Goal: Information Seeking & Learning: Check status

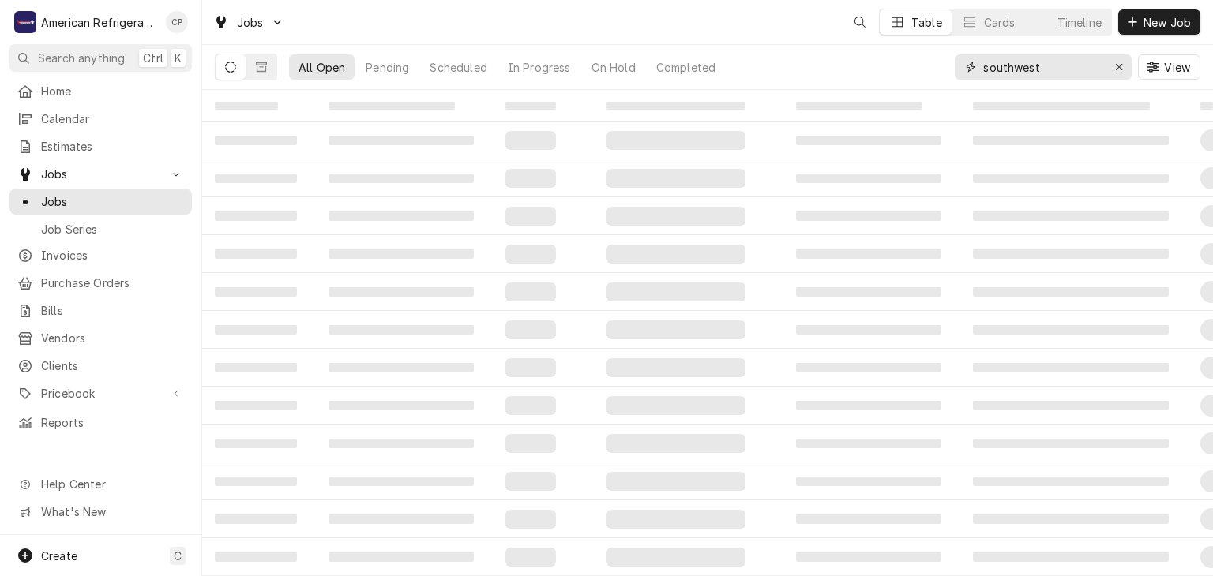
click at [1041, 72] on input "southwest" at bounding box center [1042, 66] width 118 height 25
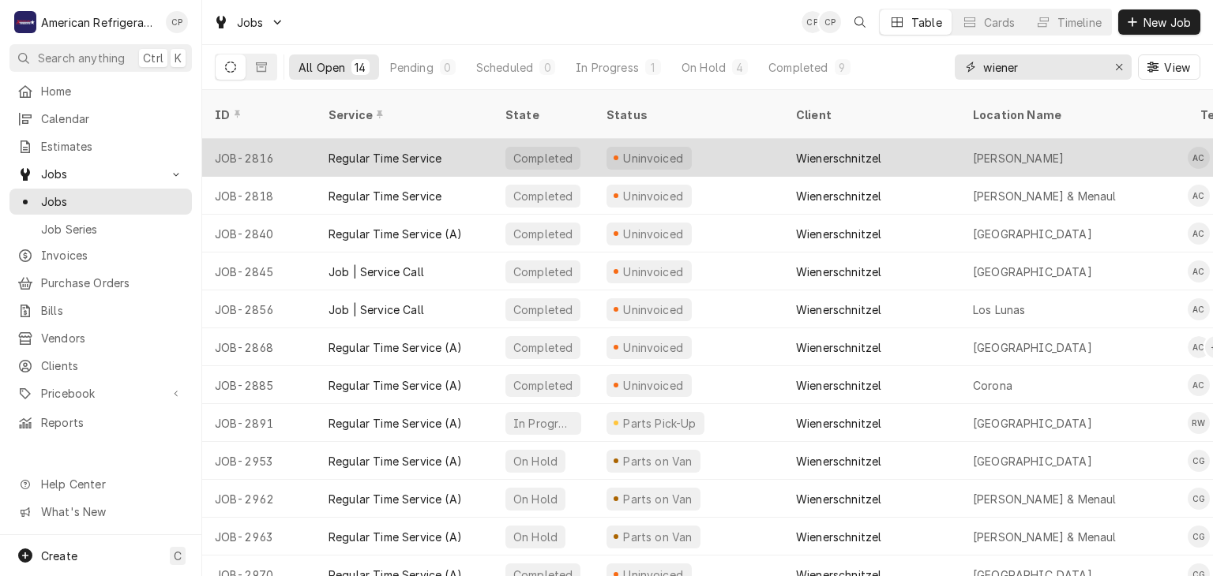
type input "wiener"
click at [432, 150] on div "Regular Time Service" at bounding box center [384, 158] width 113 height 17
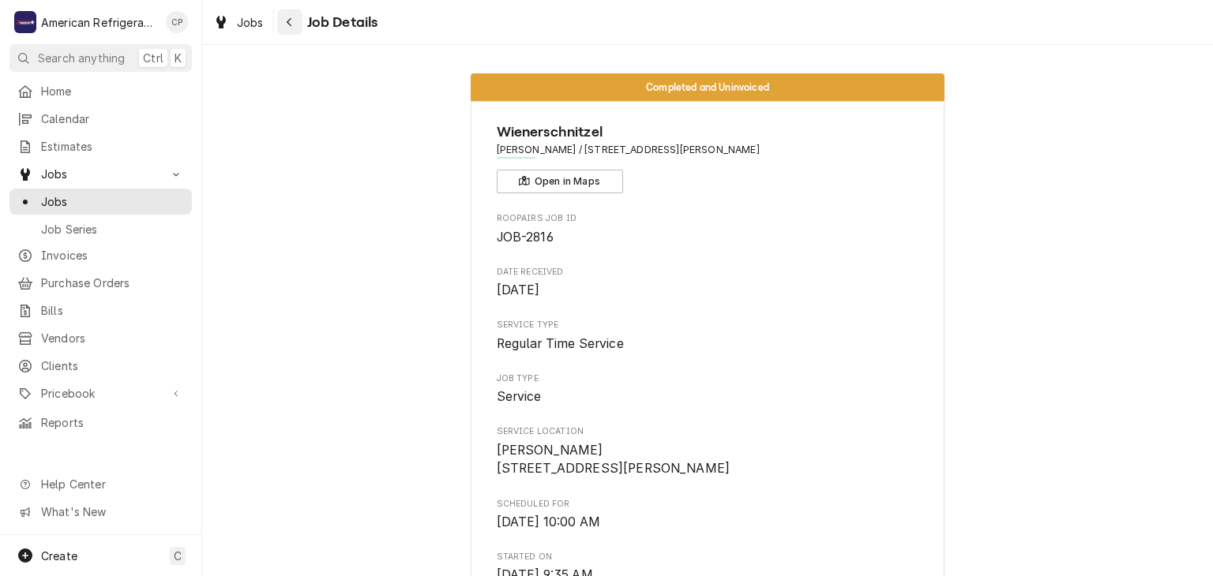
click at [292, 28] on div "Navigate back" at bounding box center [290, 22] width 16 height 16
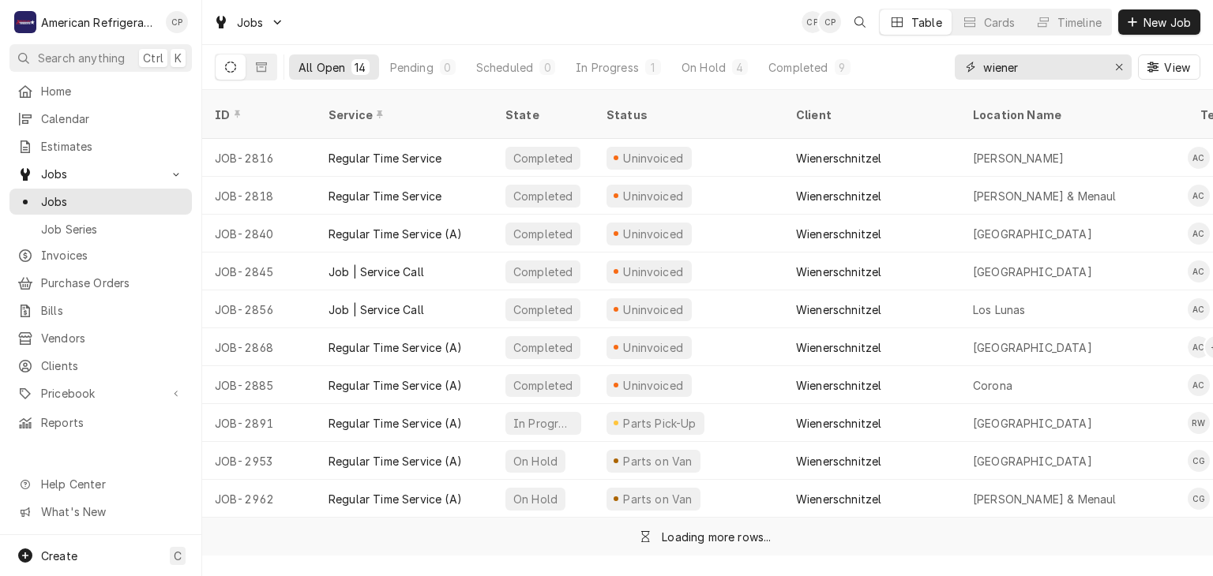
click at [1077, 71] on input "wiener" at bounding box center [1042, 66] width 118 height 25
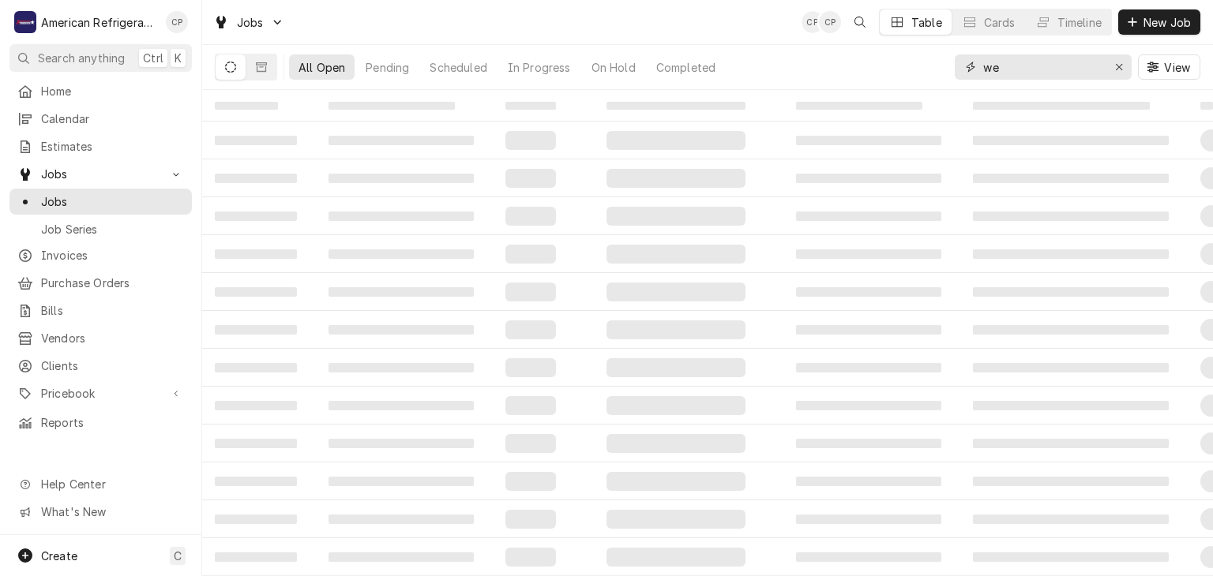
type input "w"
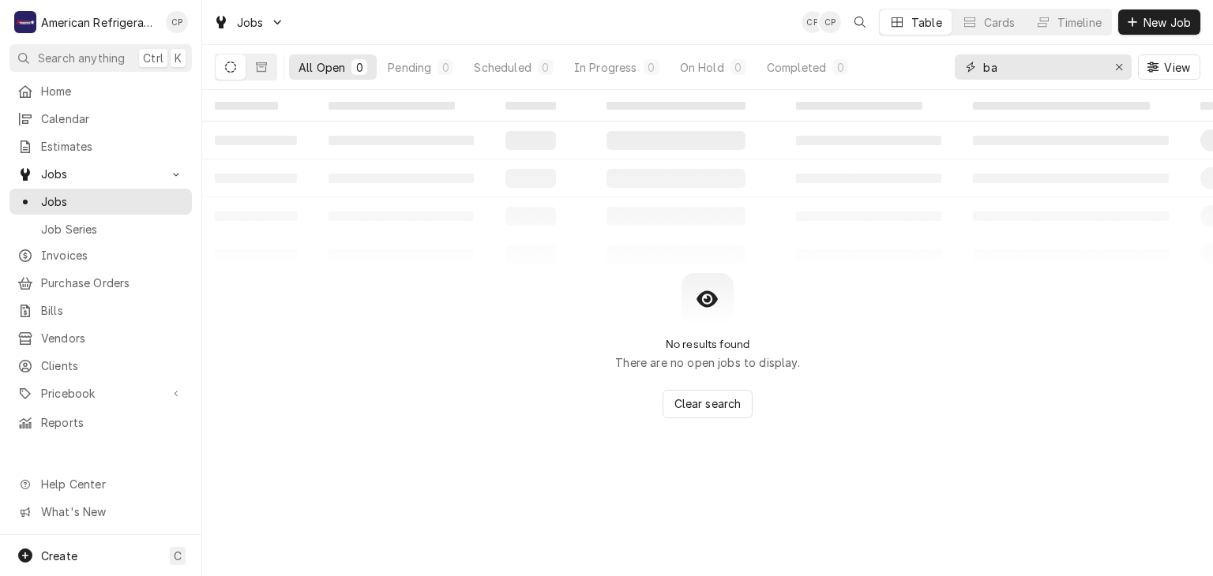
type input "b"
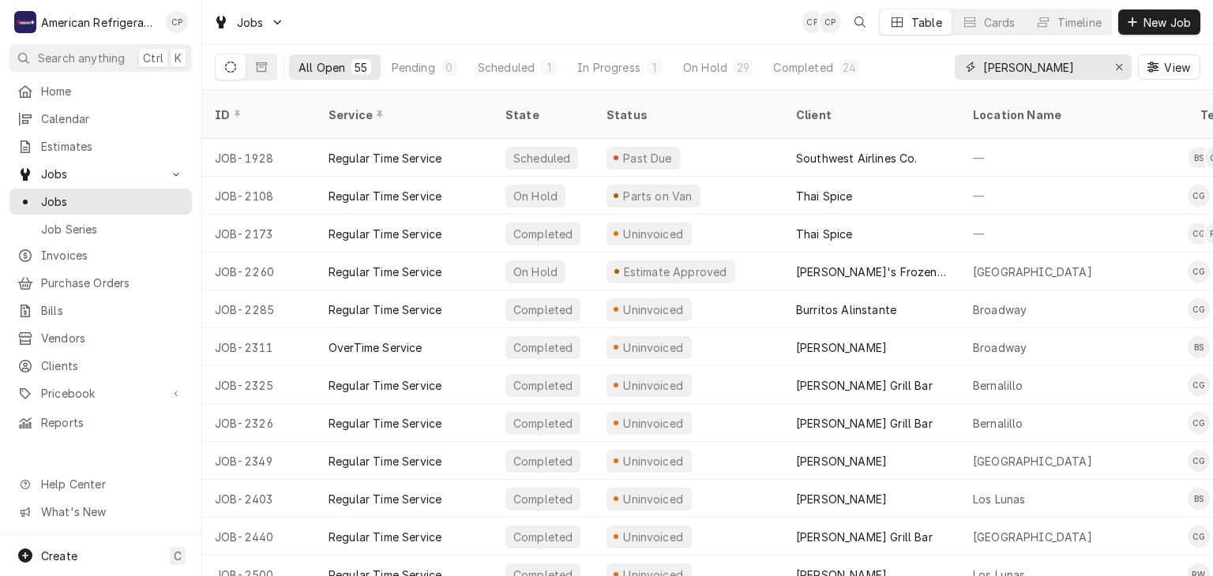
type input "carls"
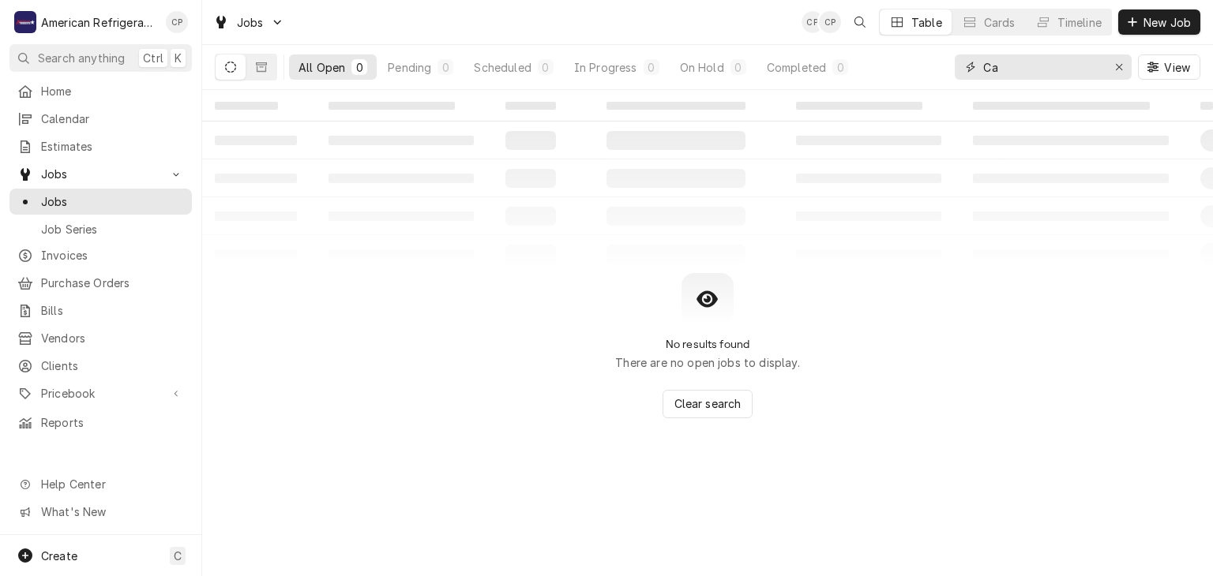
type input "C"
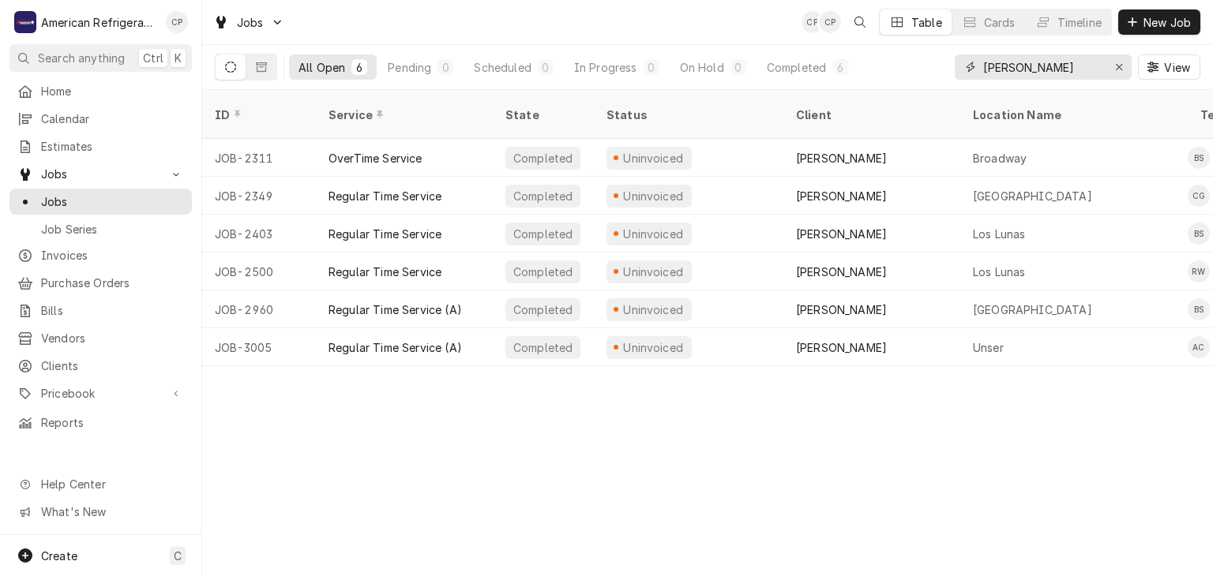
click at [1047, 67] on input "carls Jr" at bounding box center [1042, 66] width 118 height 25
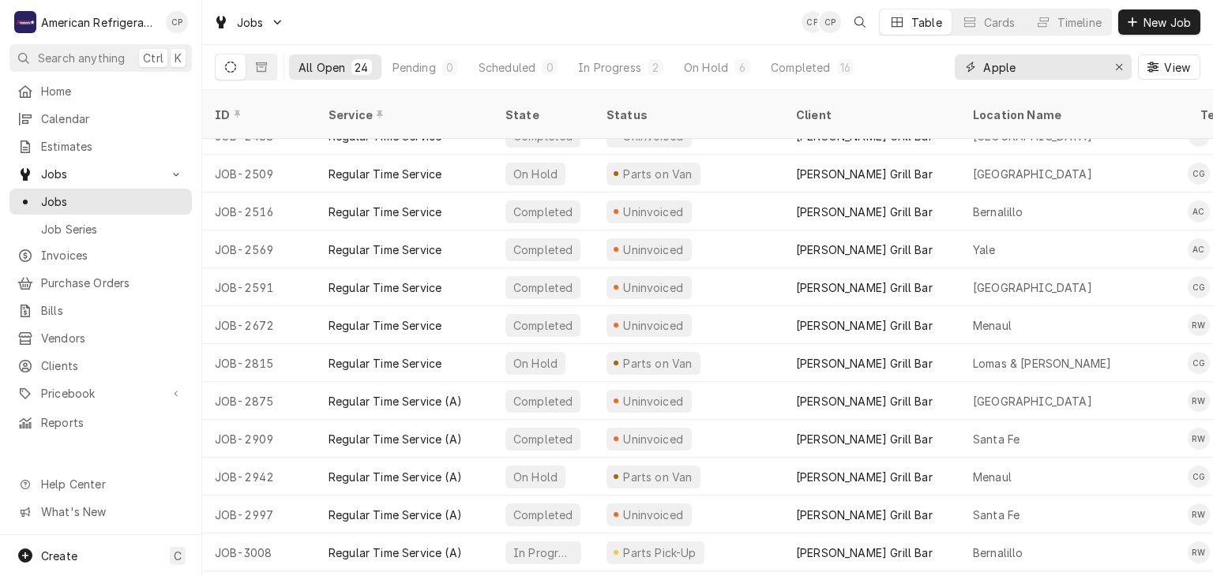
scroll to position [262, 0]
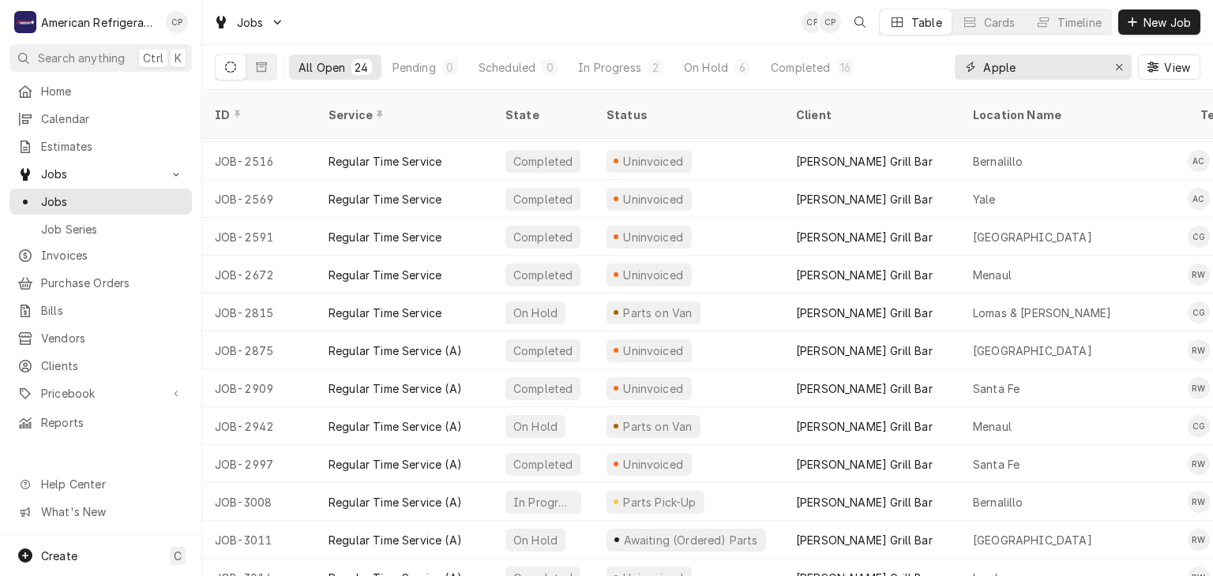
click at [1033, 65] on input "Apple" at bounding box center [1042, 66] width 118 height 25
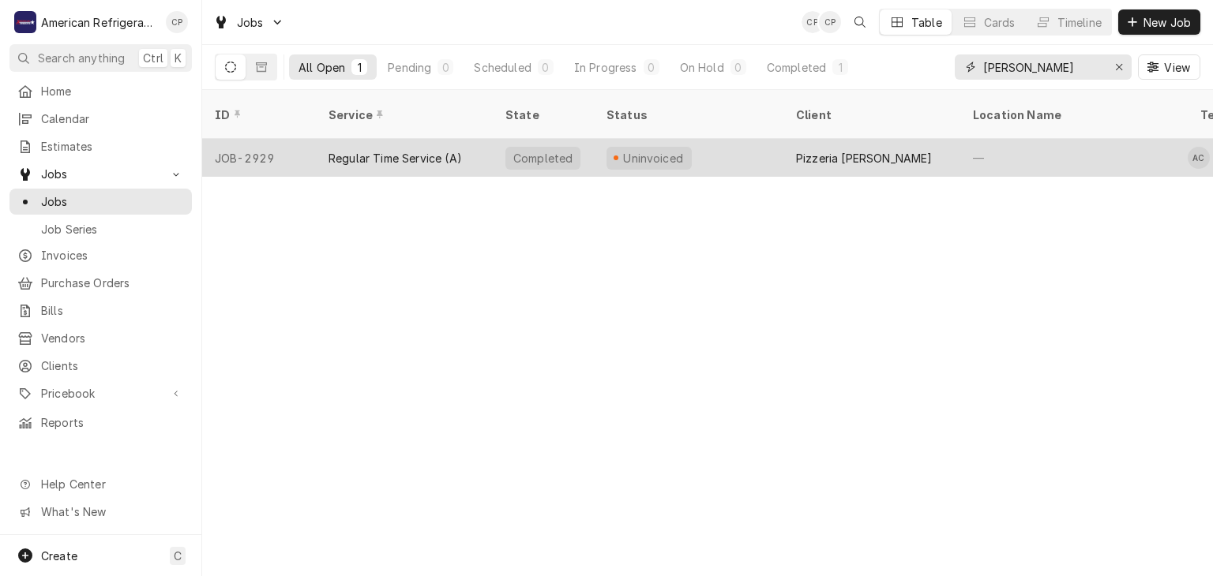
type input "[PERSON_NAME]"
click at [908, 140] on div "Pizzeria [PERSON_NAME]" at bounding box center [871, 158] width 177 height 38
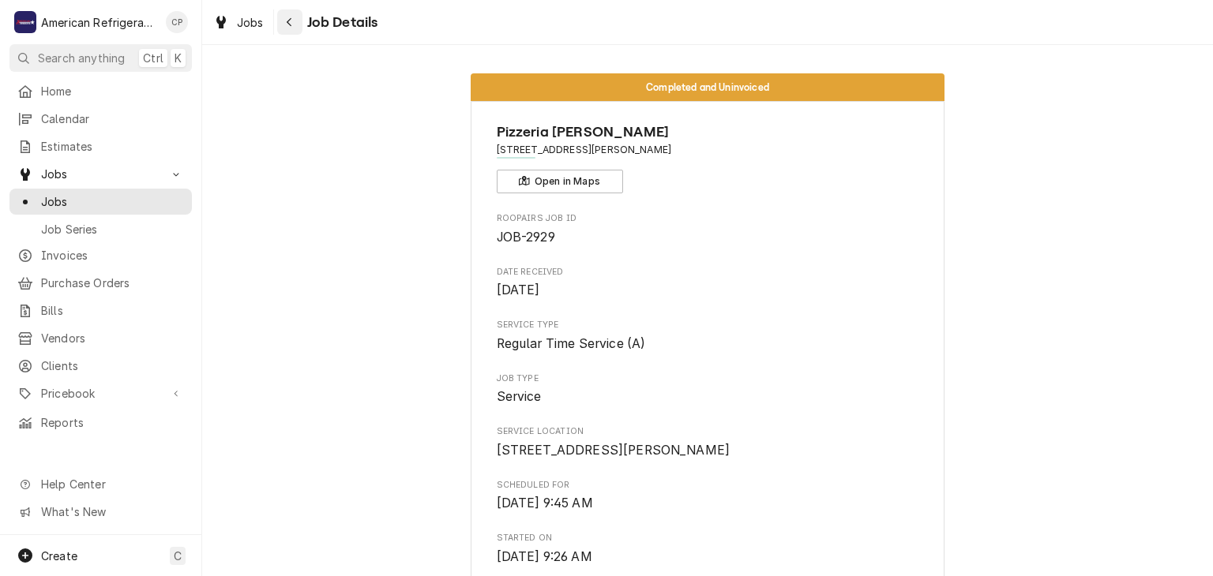
click at [291, 26] on icon "Navigate back" at bounding box center [289, 22] width 7 height 11
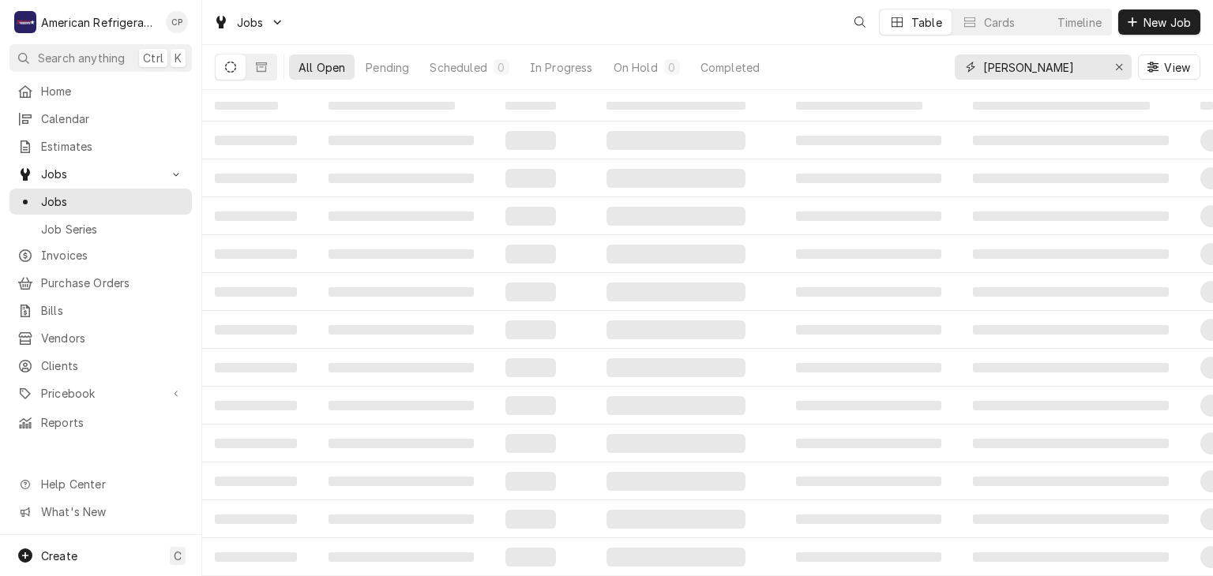
click at [1050, 66] on input "[PERSON_NAME]" at bounding box center [1042, 66] width 118 height 25
click at [1050, 66] on input "luca" at bounding box center [1042, 66] width 118 height 25
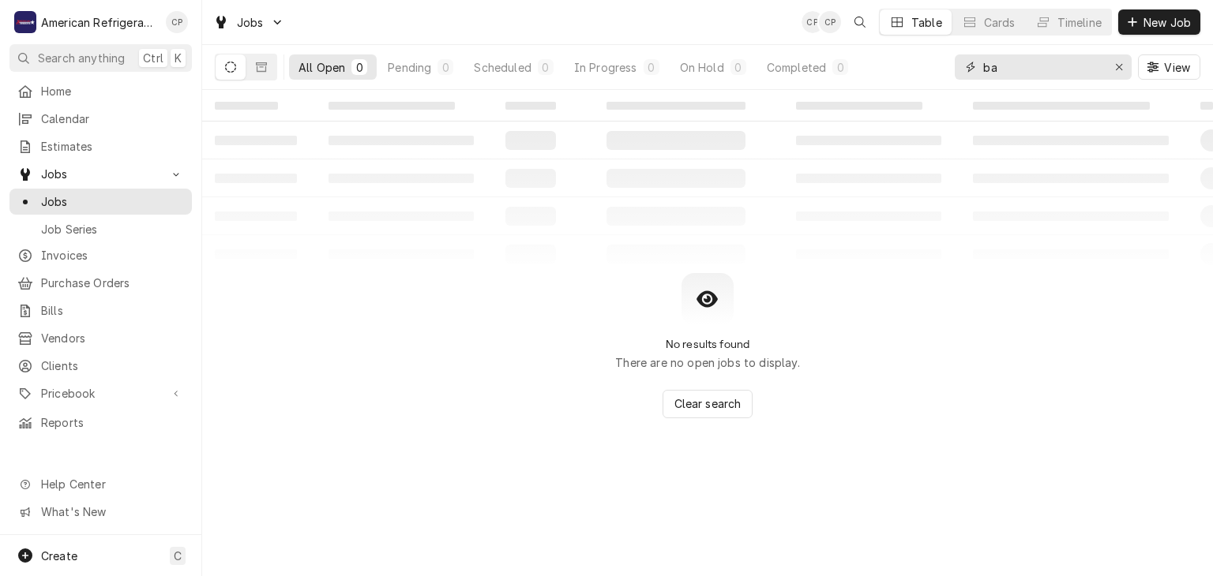
type input "b"
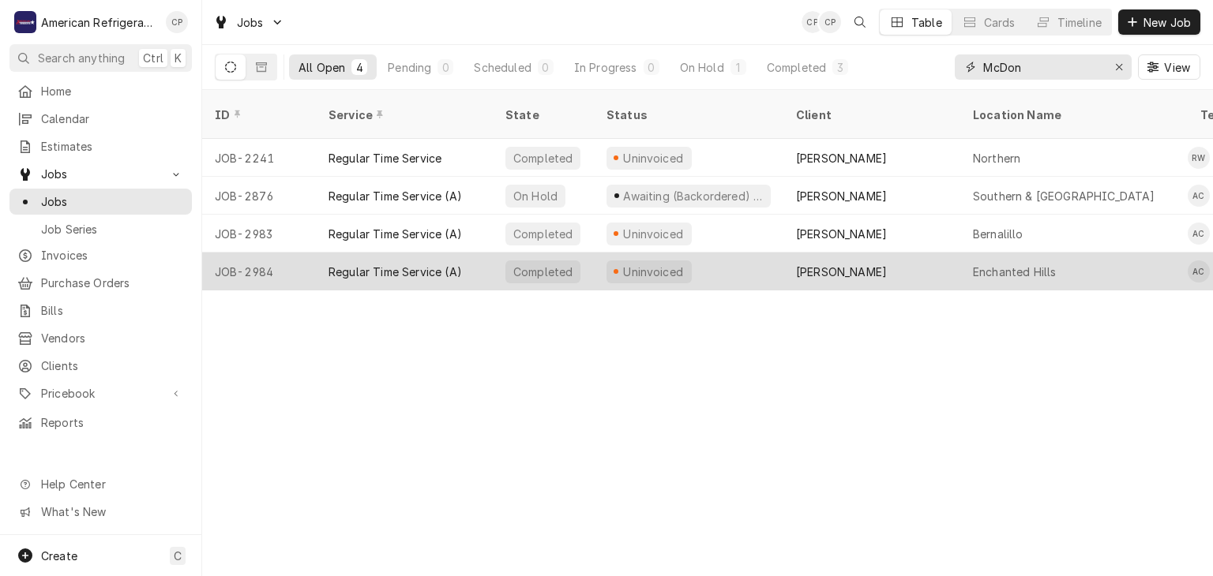
type input "McDon"
click at [381, 238] on tbody "JOB-2241 Regular Time Service Completed Uninvoiced Garza McDonald's Northern RW…" at bounding box center [707, 215] width 1011 height 152
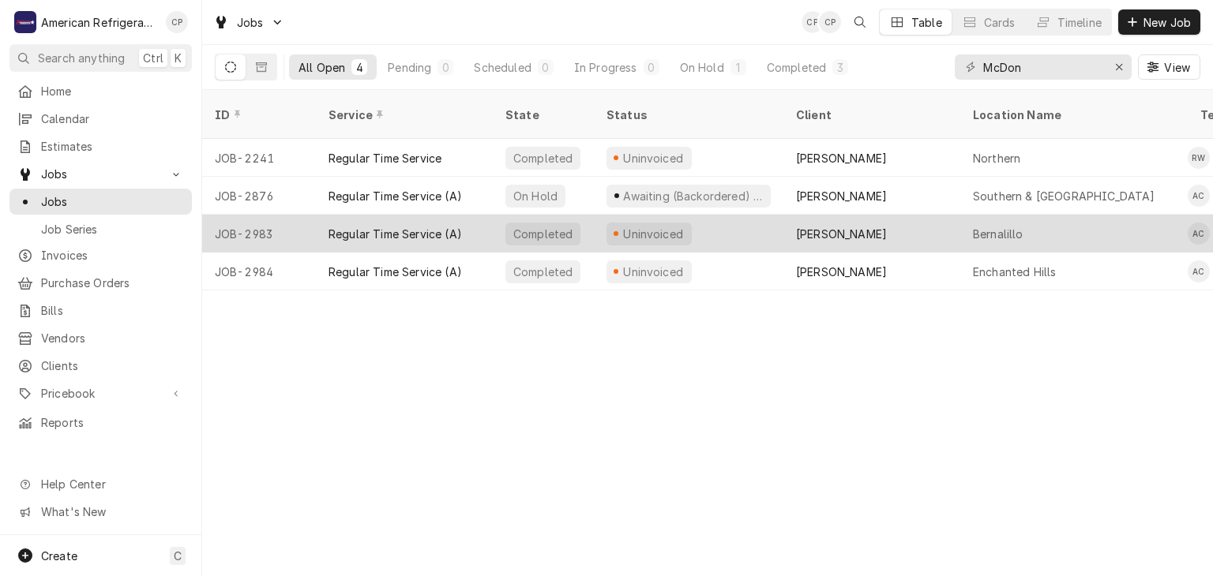
click at [366, 226] on div "Regular Time Service (A)" at bounding box center [394, 234] width 133 height 17
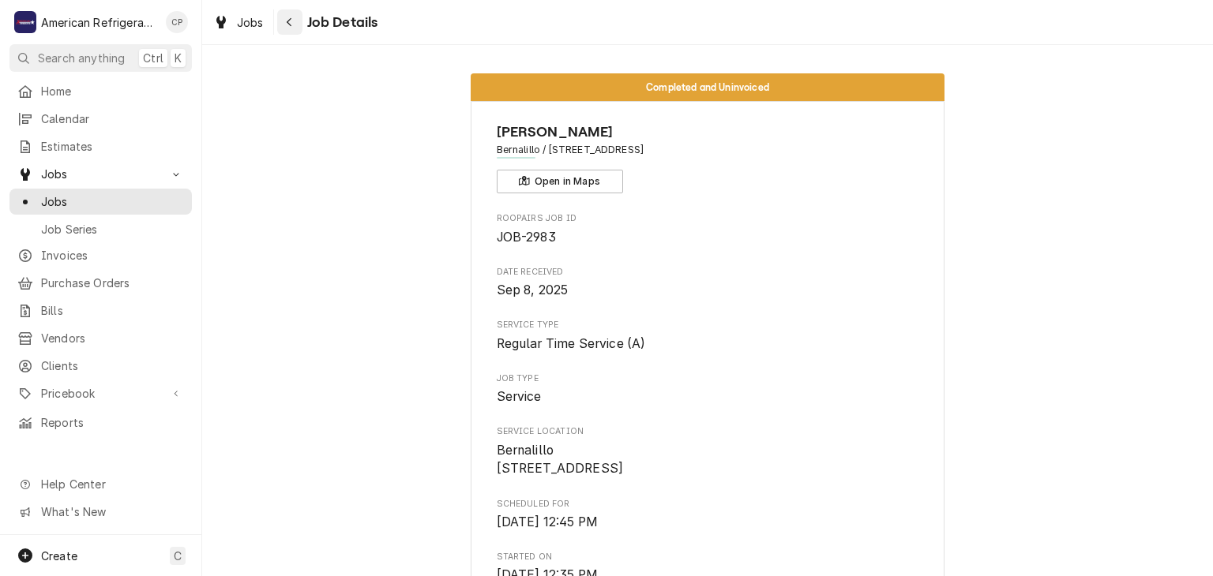
click at [292, 14] on div "Navigate back" at bounding box center [290, 22] width 16 height 16
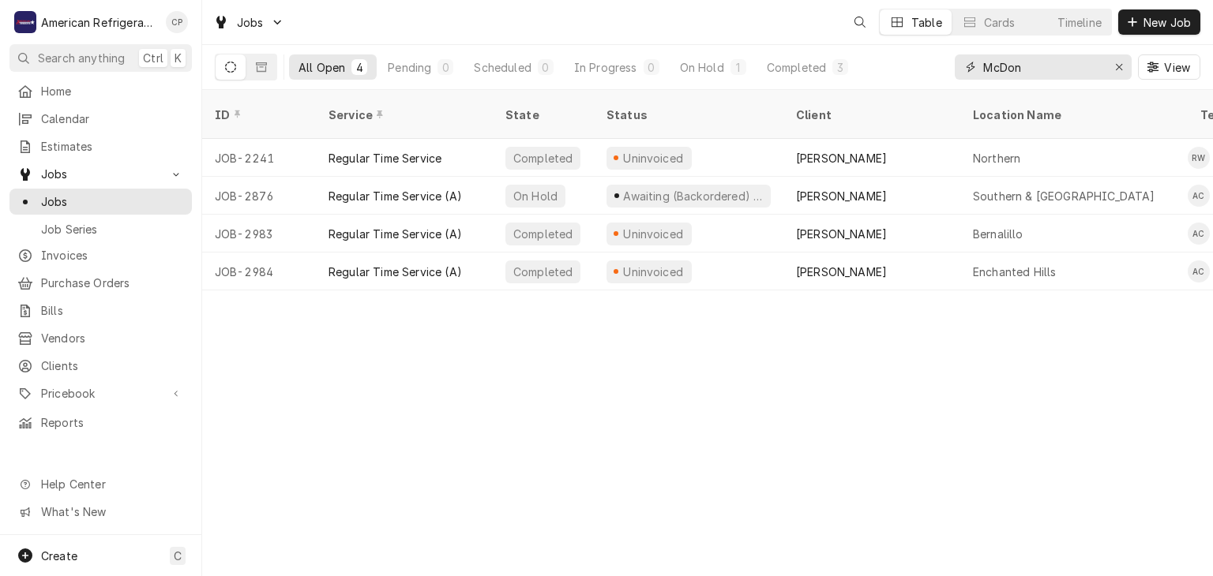
click at [1027, 62] on input "McDon" at bounding box center [1042, 66] width 118 height 25
click at [1028, 62] on input "McDon" at bounding box center [1042, 66] width 118 height 25
type input "wiener"
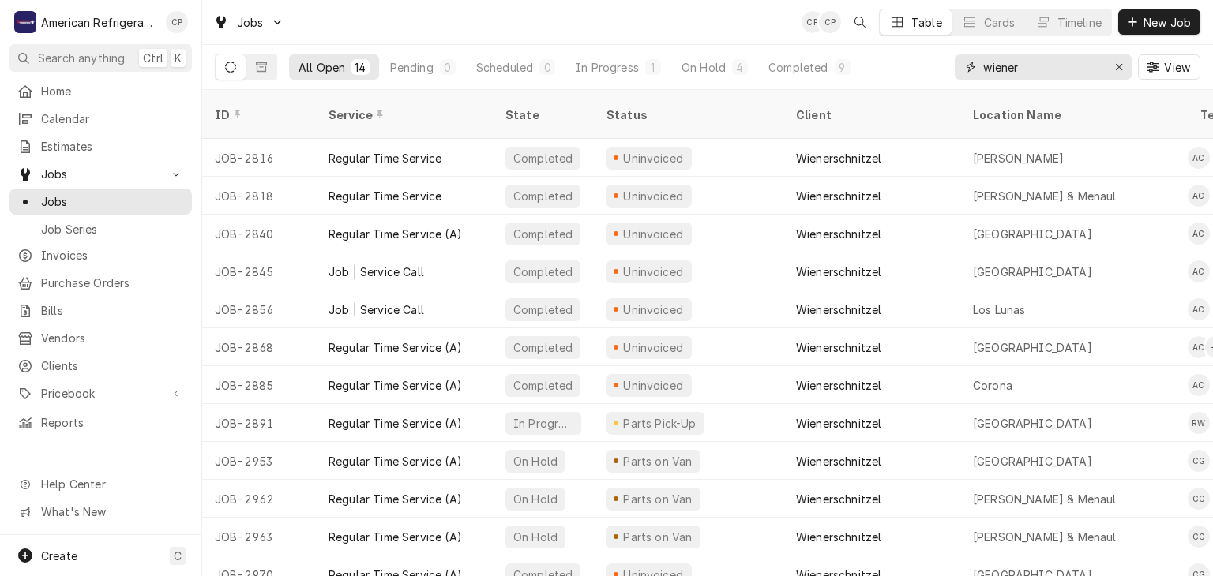
click at [1042, 64] on input "wiener" at bounding box center [1042, 66] width 118 height 25
click at [1042, 67] on input "wiener" at bounding box center [1042, 66] width 118 height 25
click at [1042, 68] on input "wiener" at bounding box center [1042, 66] width 118 height 25
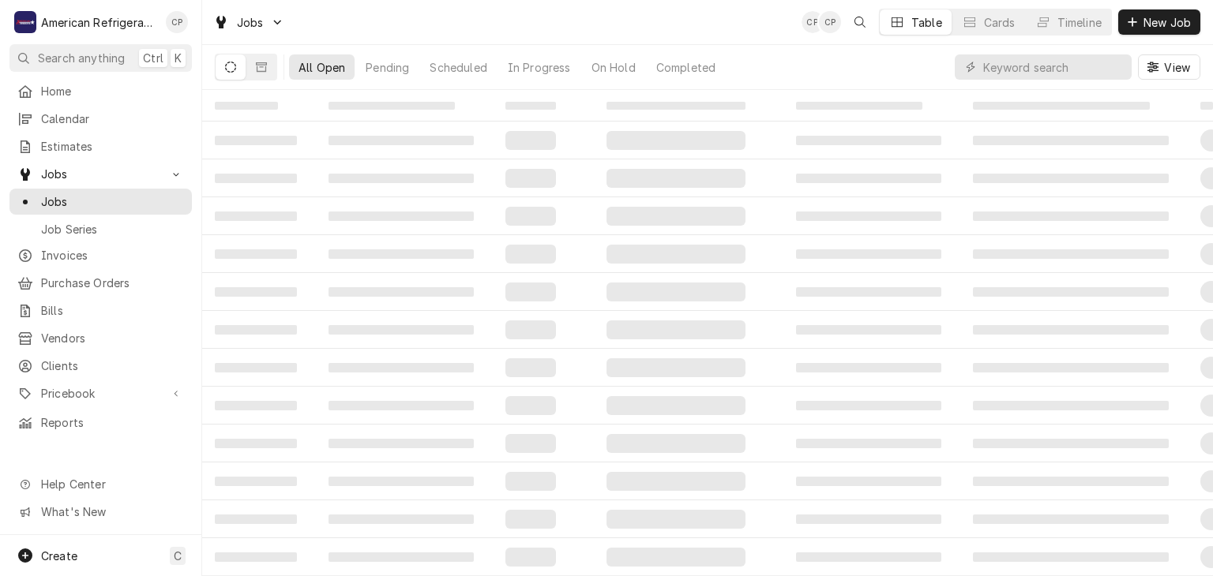
click at [910, 68] on div "All Open Pending Scheduled In Progress On Hold Completed View" at bounding box center [707, 67] width 985 height 44
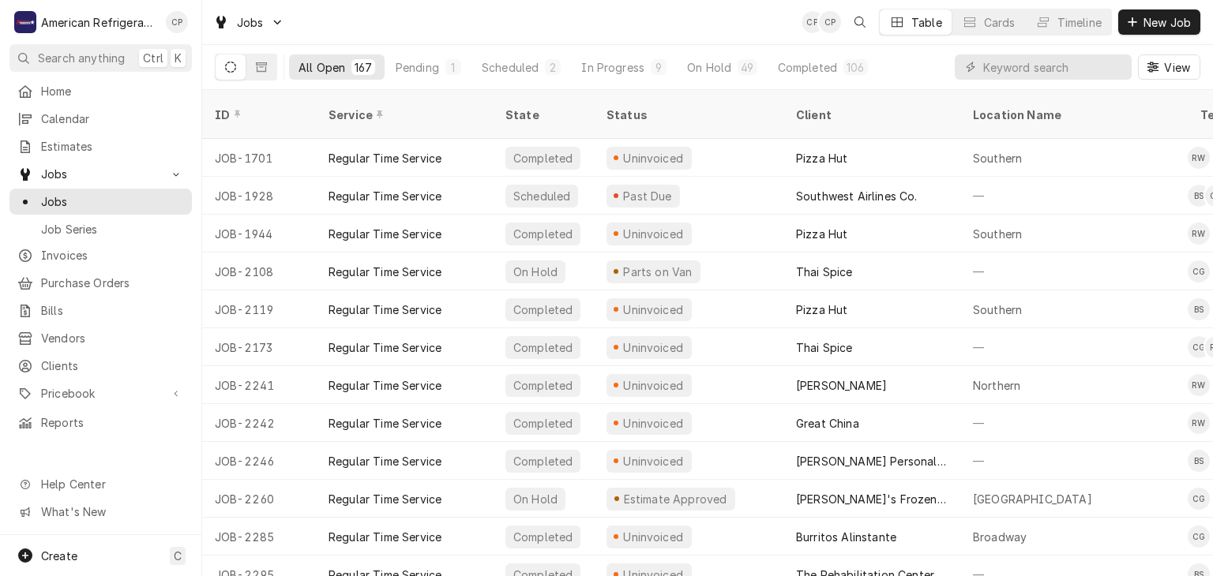
click at [910, 68] on div "All Open 167 Pending 1 Scheduled 2 In Progress 9 On Hold 49 Completed 106 View" at bounding box center [707, 67] width 985 height 44
click at [126, 247] on span "Invoices" at bounding box center [112, 255] width 143 height 17
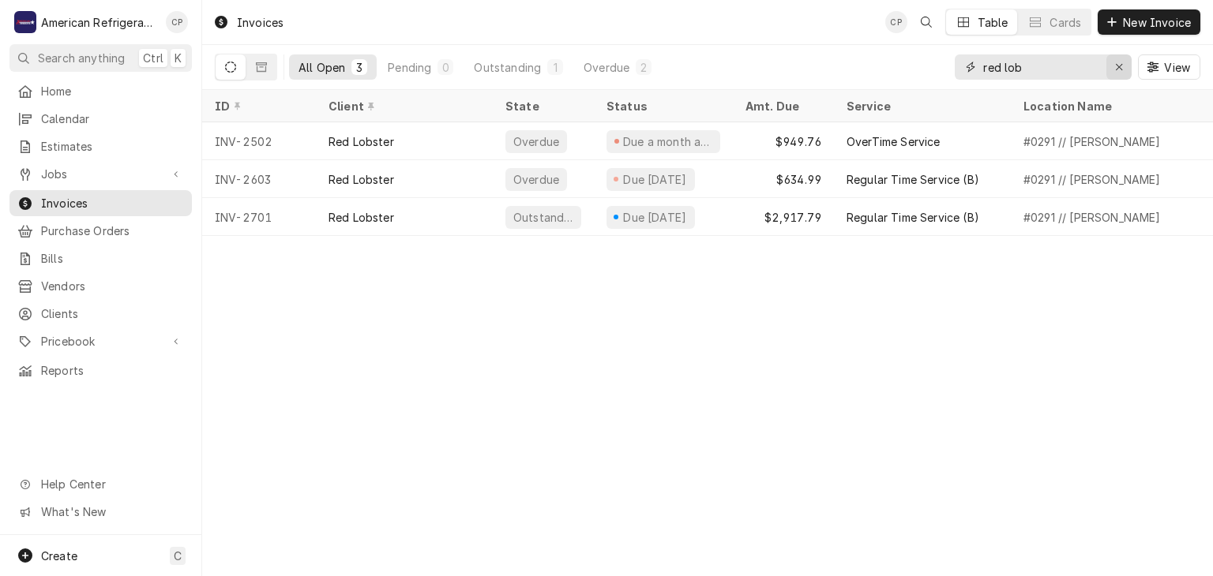
click at [1119, 66] on icon "Erase input" at bounding box center [1119, 67] width 9 height 11
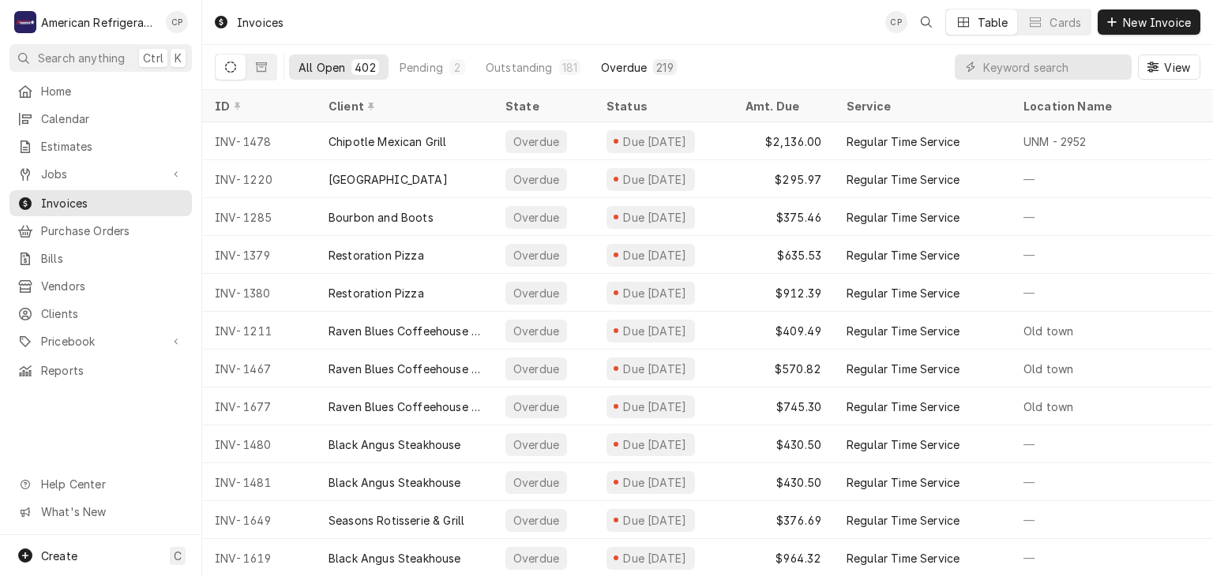
click at [627, 61] on div "Overdue" at bounding box center [624, 67] width 46 height 17
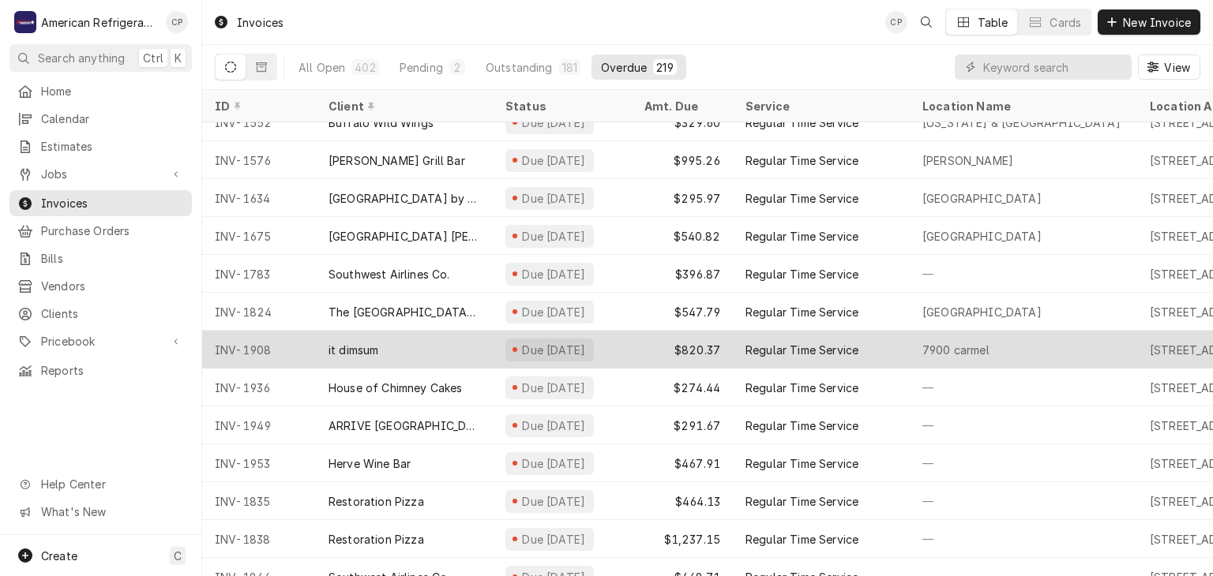
scroll to position [625, 0]
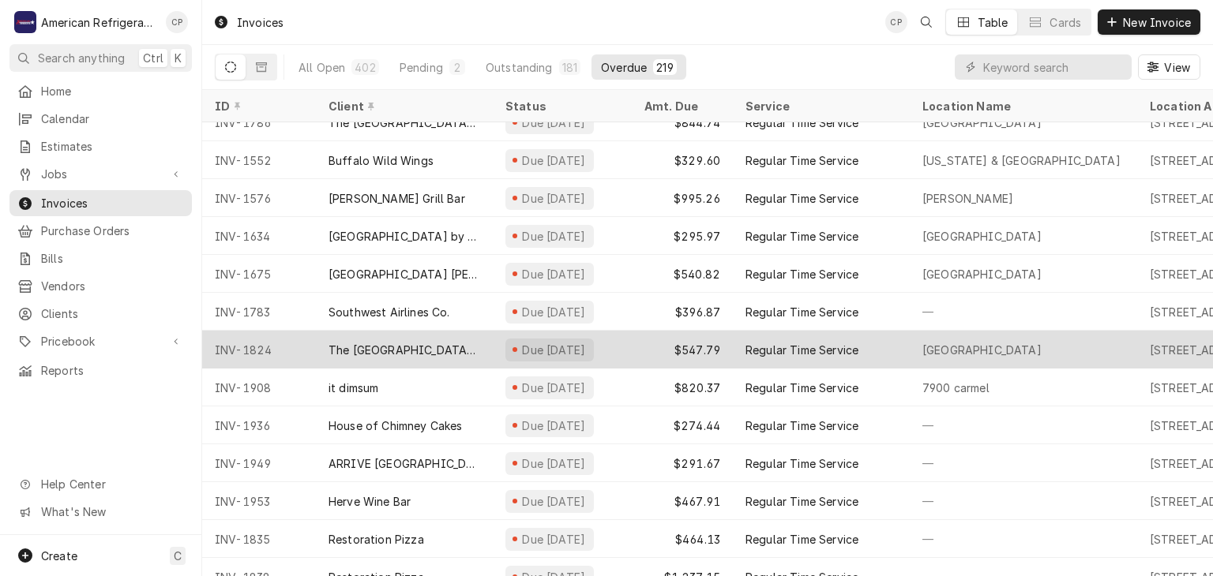
click at [381, 343] on div "The University of New Mexico Valencia Campus" at bounding box center [404, 350] width 152 height 17
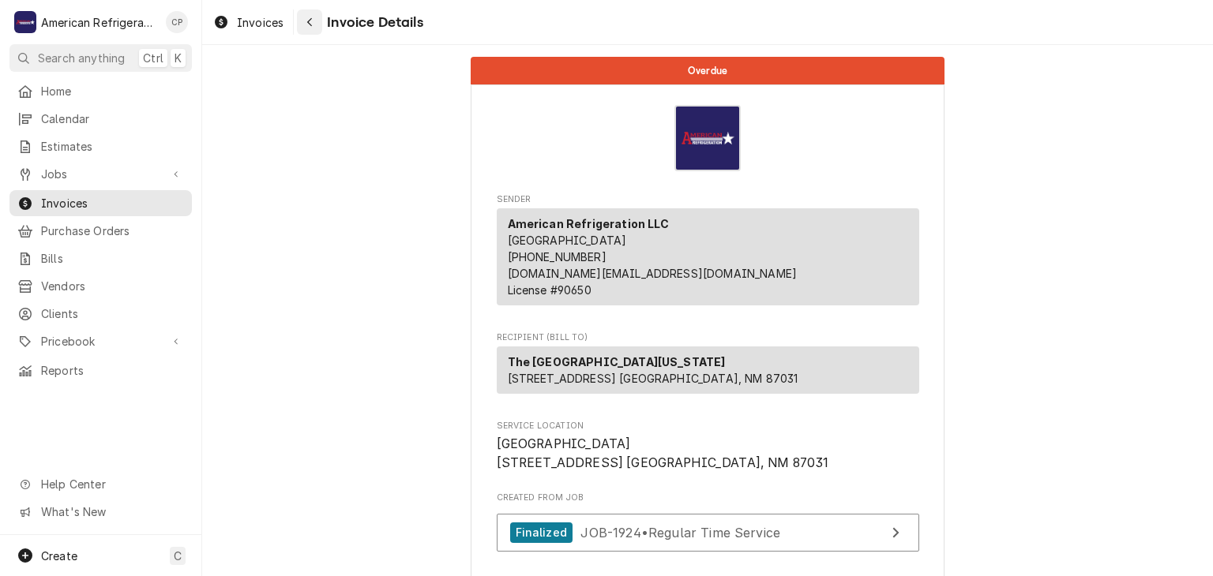
click at [306, 28] on button "Navigate back" at bounding box center [309, 21] width 25 height 25
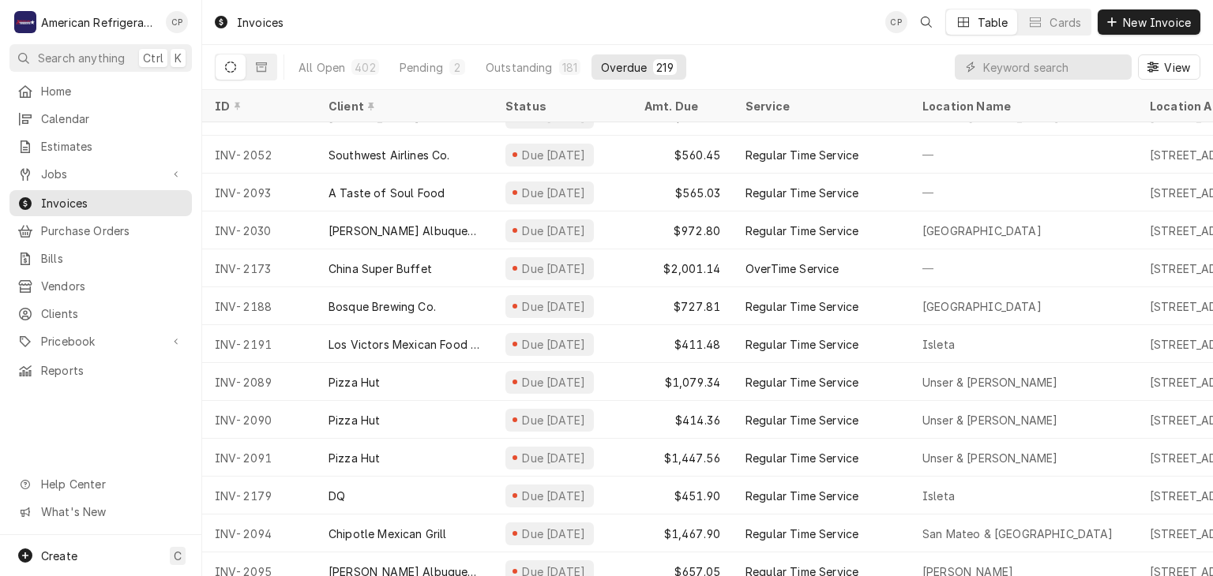
scroll to position [2354, 0]
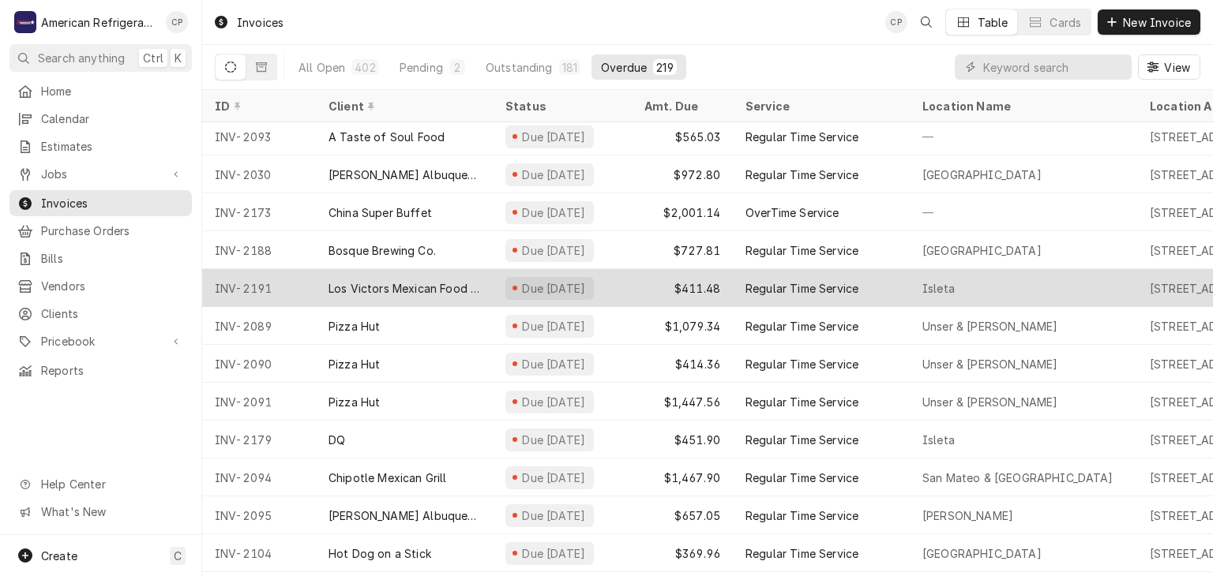
click at [313, 278] on div "INV-2191" at bounding box center [259, 288] width 114 height 38
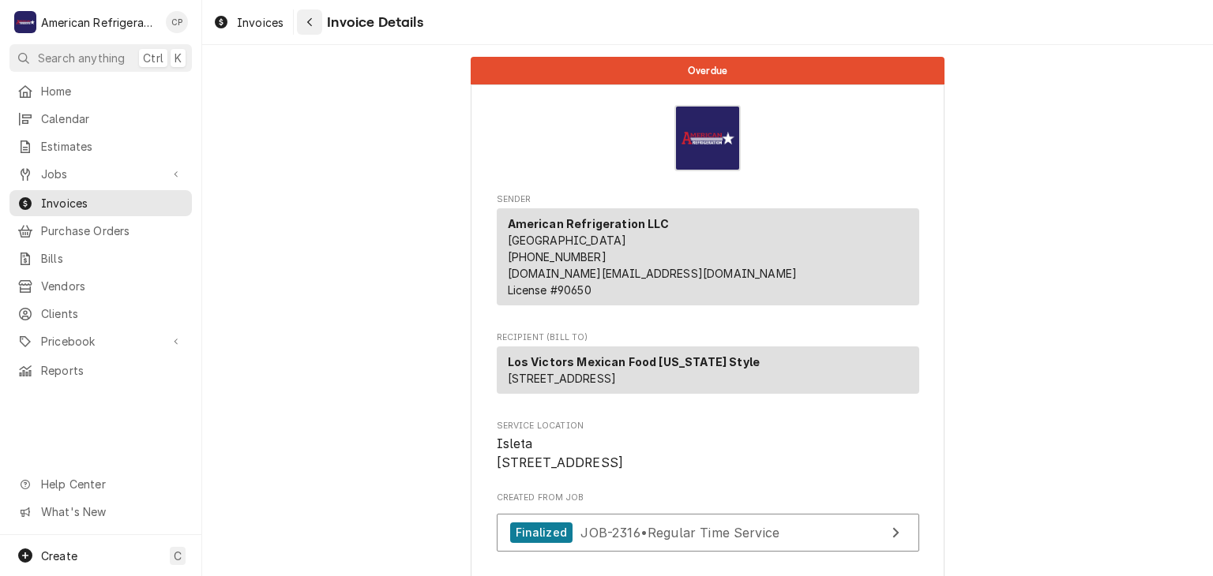
click at [310, 13] on button "Navigate back" at bounding box center [309, 21] width 25 height 25
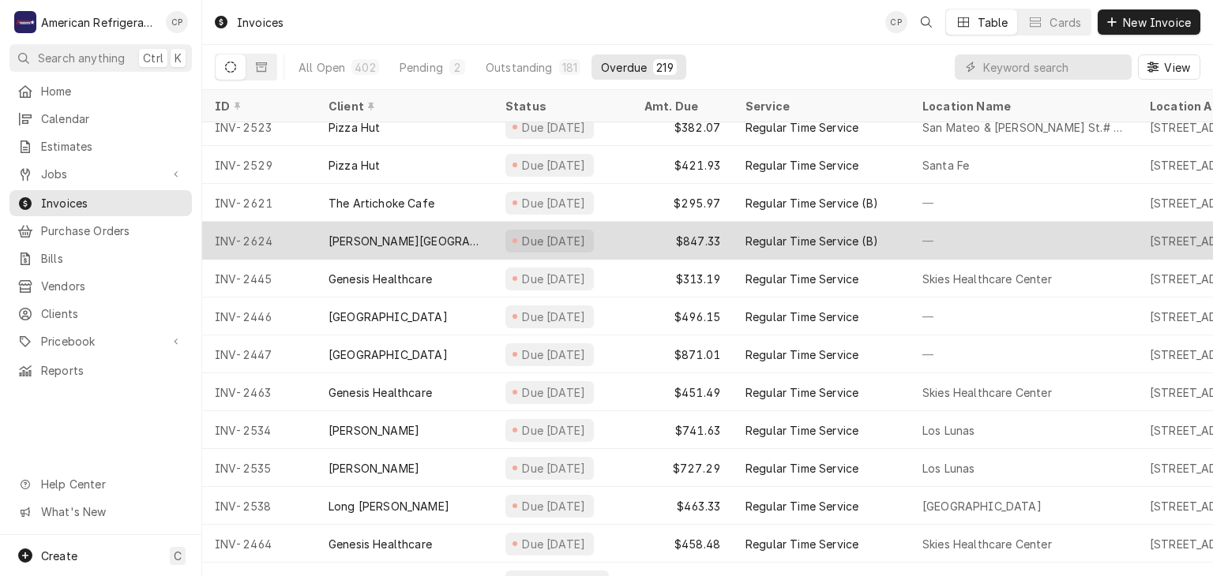
scroll to position [7844, 0]
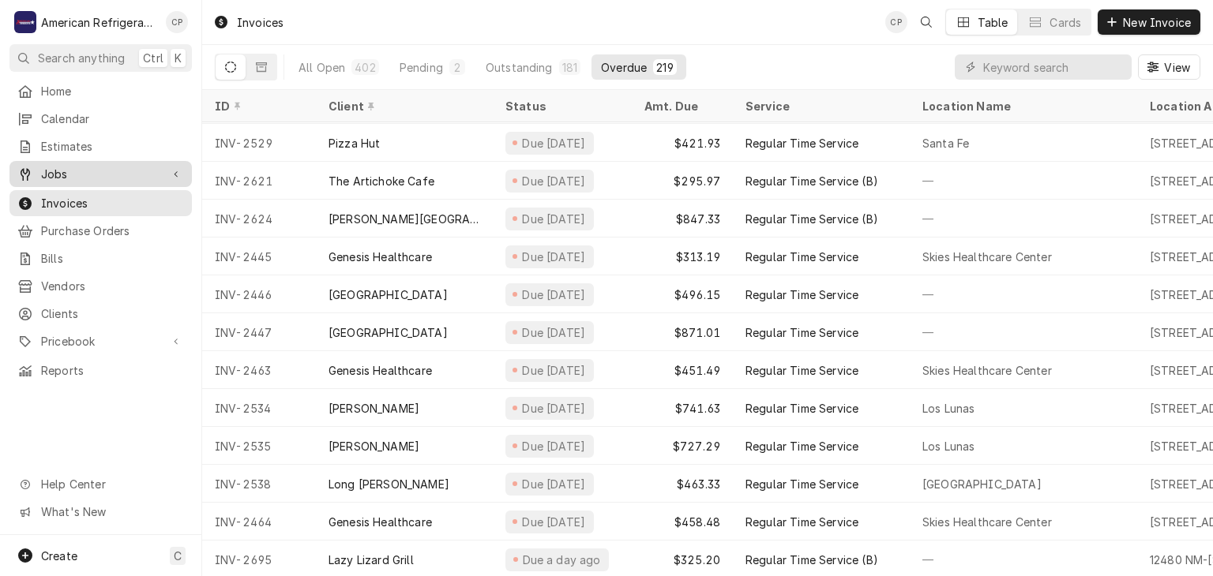
click at [122, 166] on span "Jobs" at bounding box center [100, 174] width 119 height 17
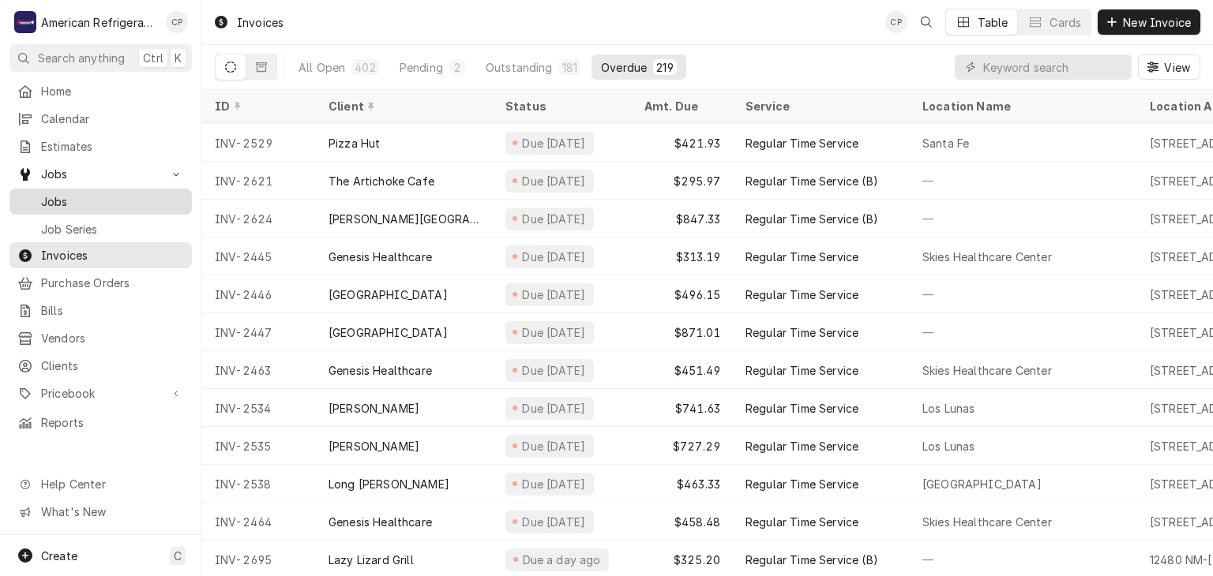
click at [122, 195] on span "Jobs" at bounding box center [112, 201] width 143 height 17
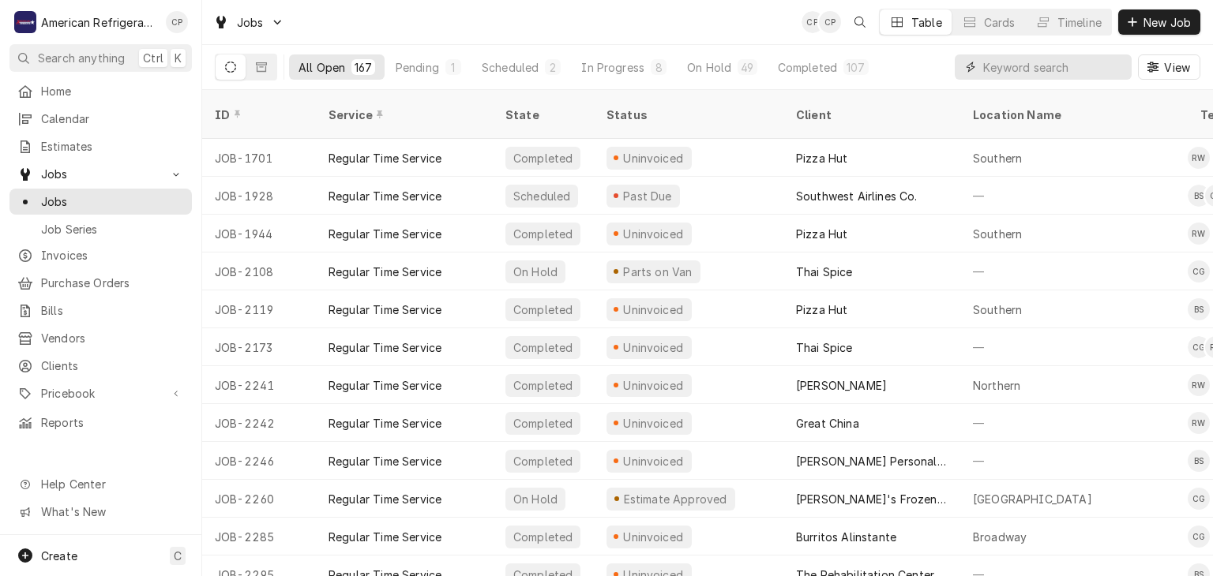
click at [1022, 74] on input "Dynamic Content Wrapper" at bounding box center [1053, 66] width 141 height 25
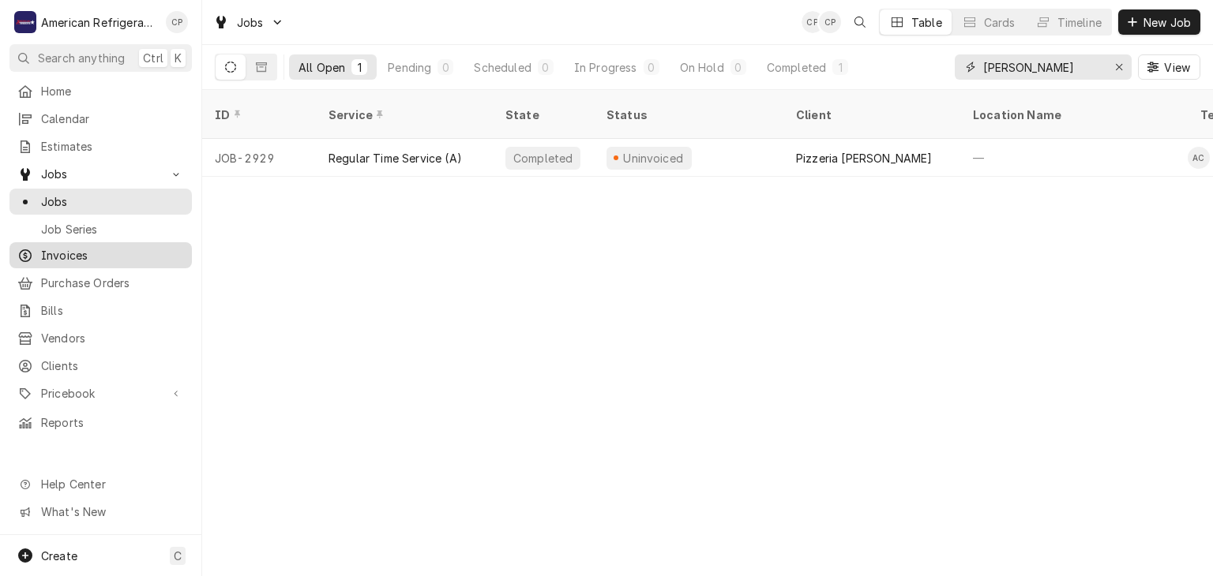
type input "[PERSON_NAME]"
click at [136, 248] on span "Invoices" at bounding box center [112, 255] width 143 height 17
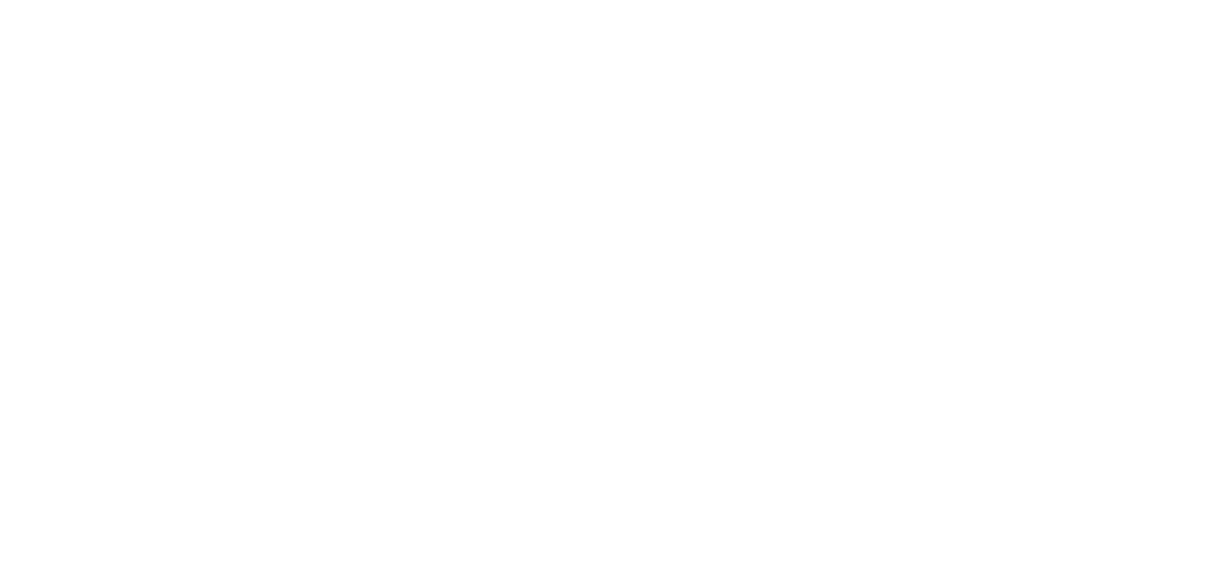
click at [1056, 69] on div "Dynamic Content Wrapper" at bounding box center [606, 288] width 1213 height 576
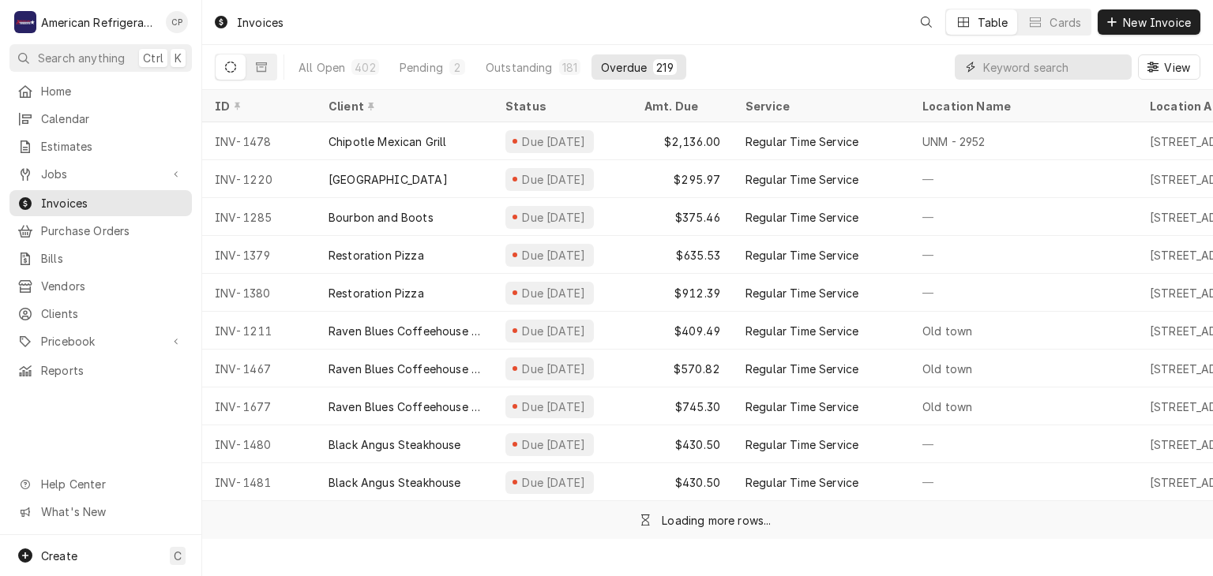
click at [1056, 69] on input "Dynamic Content Wrapper" at bounding box center [1053, 66] width 141 height 25
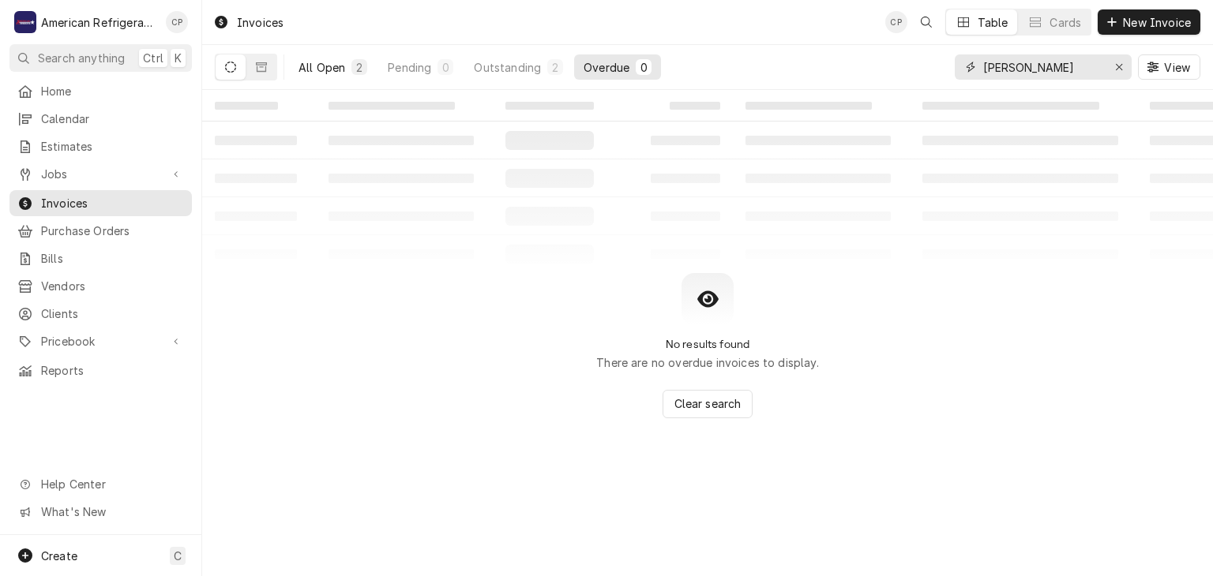
type input "[PERSON_NAME]"
click at [324, 69] on div "All Open" at bounding box center [321, 67] width 47 height 17
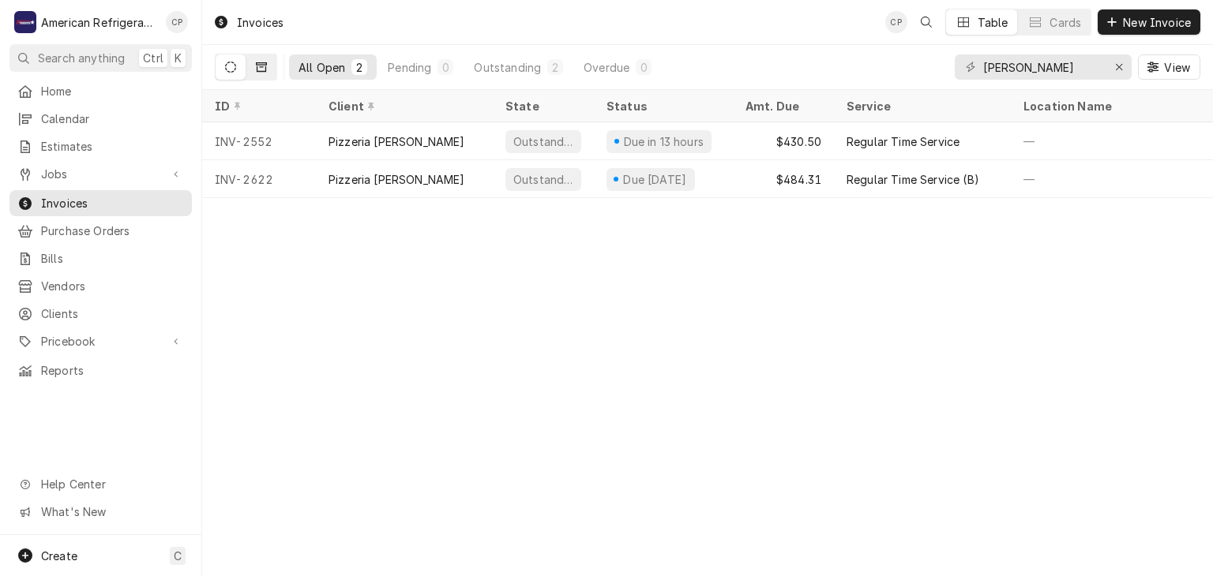
click at [272, 71] on button "Dynamic Content Wrapper" at bounding box center [261, 66] width 30 height 25
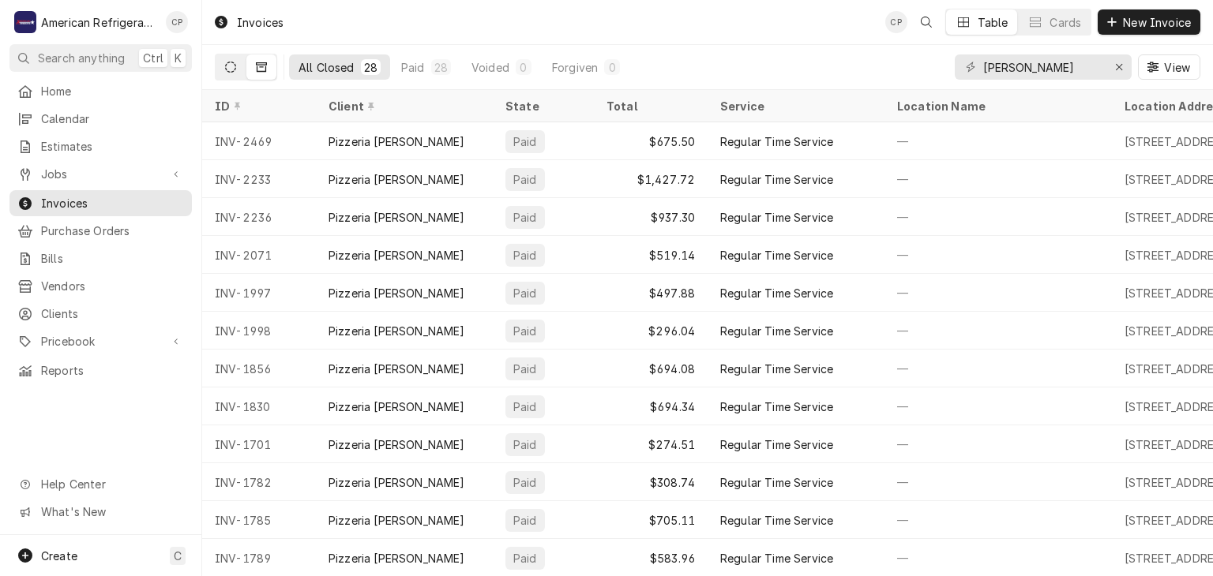
click at [231, 73] on button "Dynamic Content Wrapper" at bounding box center [231, 66] width 30 height 25
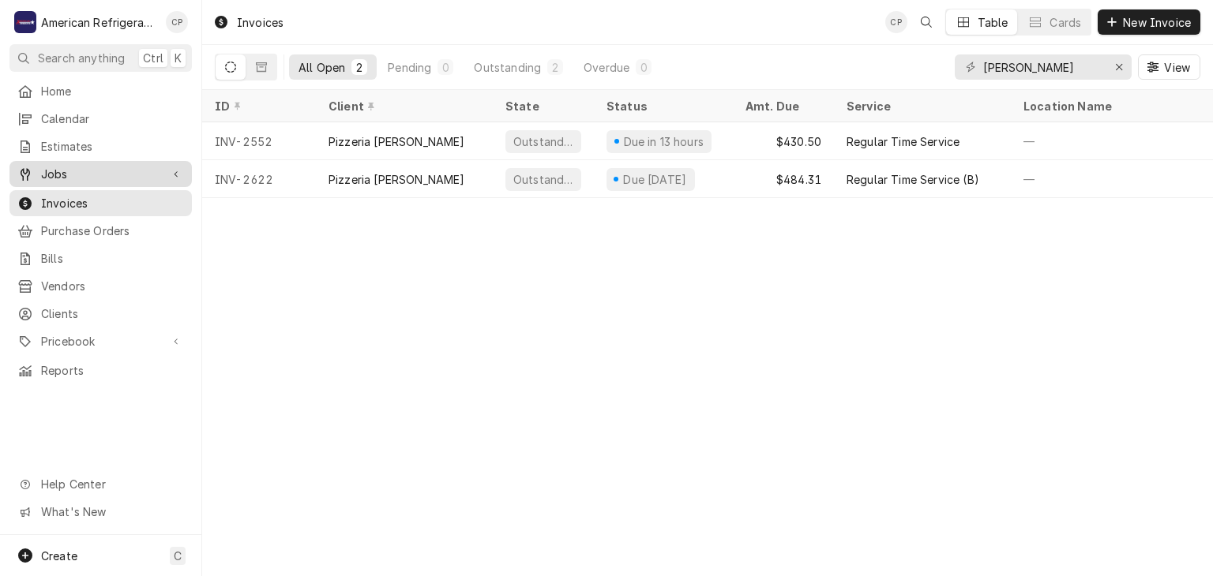
click at [133, 166] on span "Jobs" at bounding box center [100, 174] width 119 height 17
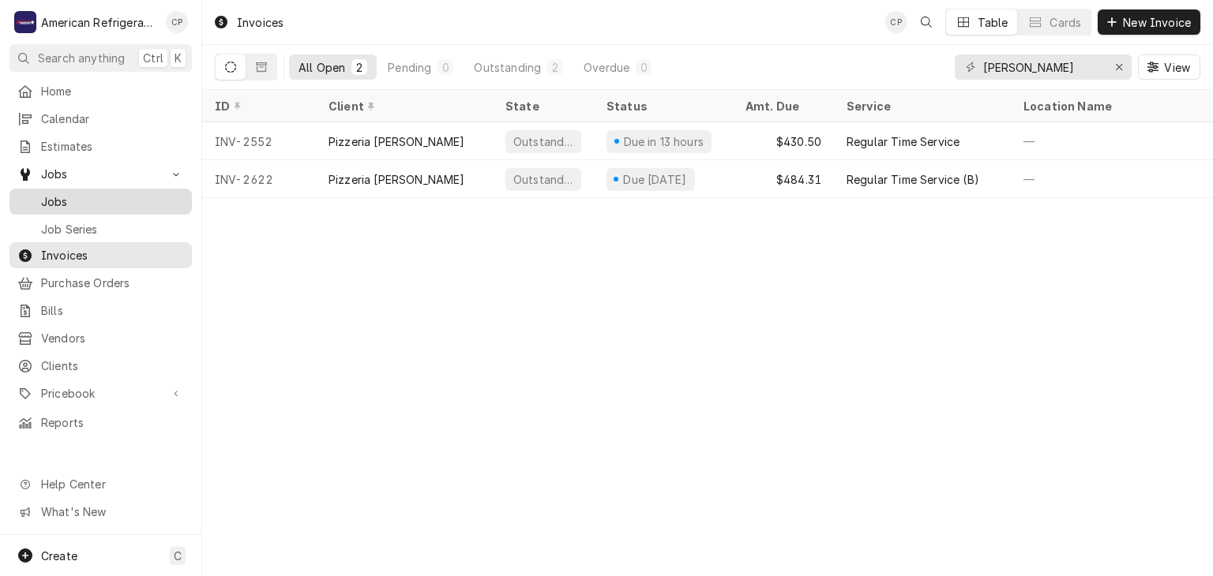
click at [128, 193] on span "Jobs" at bounding box center [112, 201] width 143 height 17
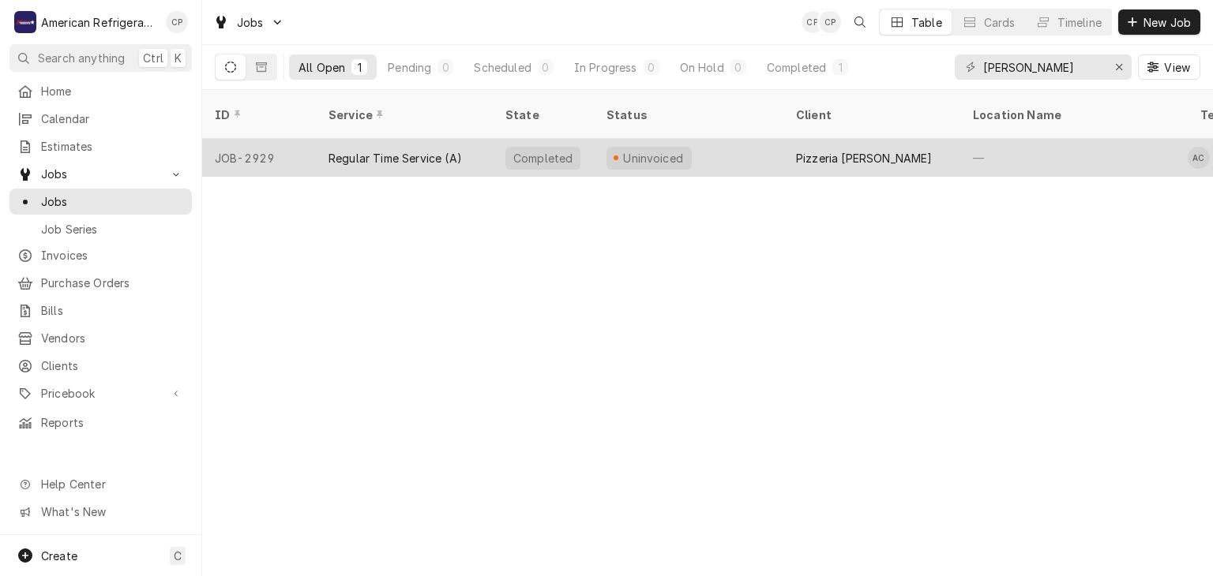
click at [305, 139] on div "JOB-2929" at bounding box center [259, 158] width 114 height 38
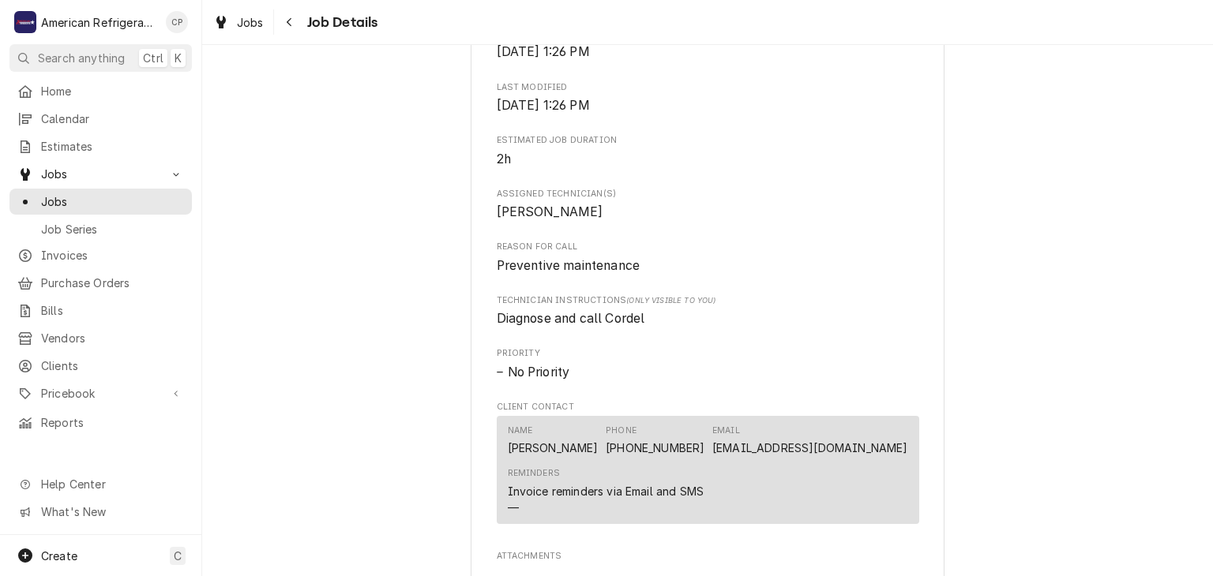
scroll to position [1364, 0]
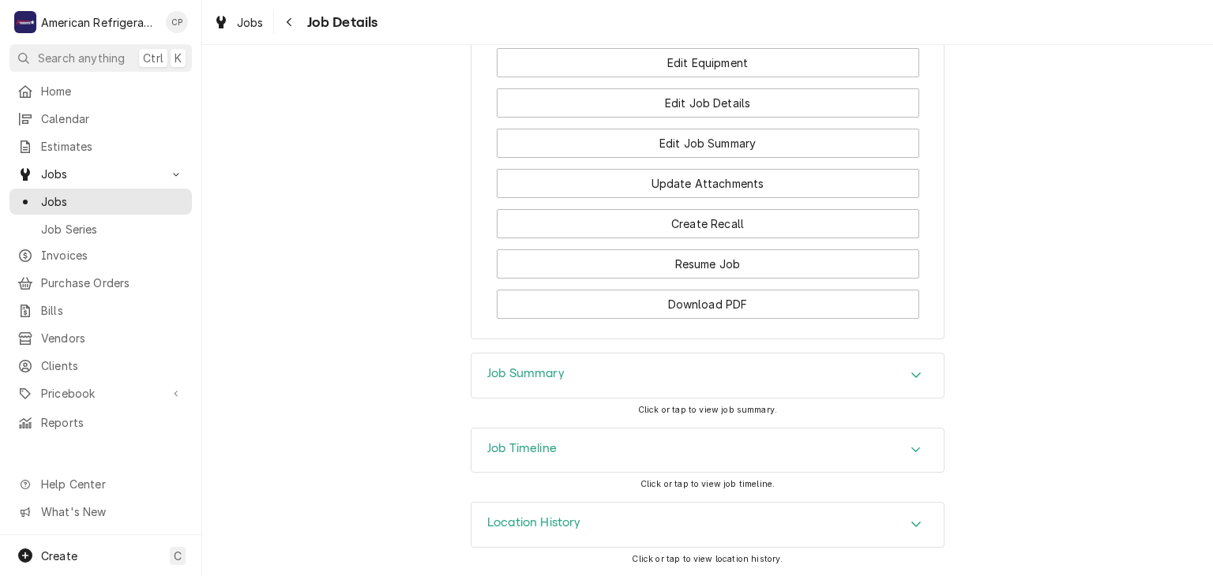
click at [551, 522] on h3 "Location History" at bounding box center [534, 523] width 94 height 15
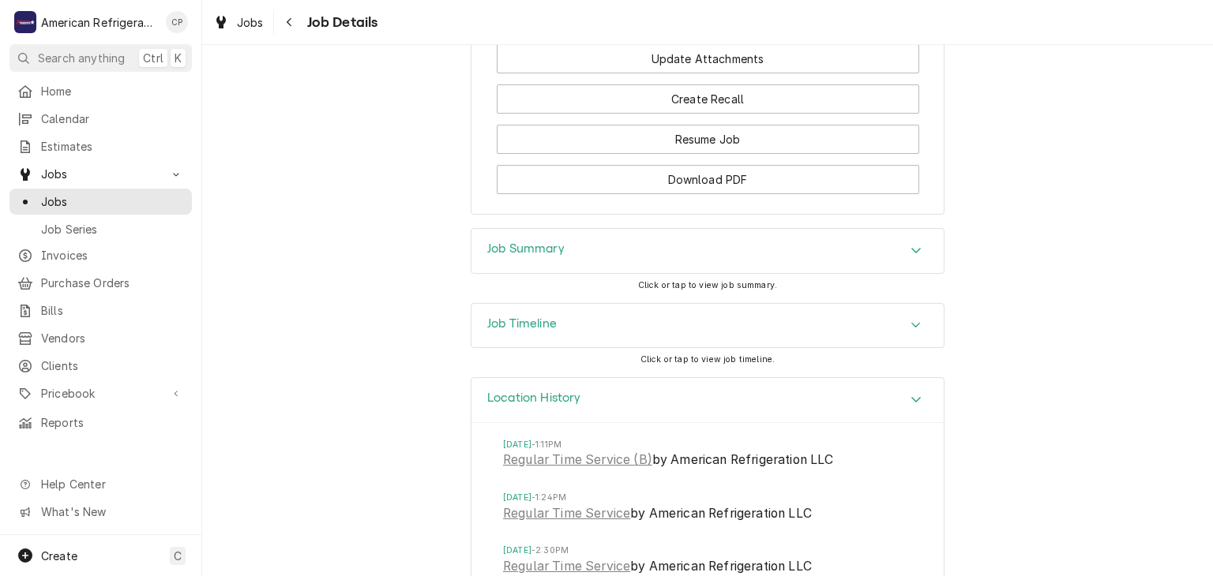
scroll to position [1751, 0]
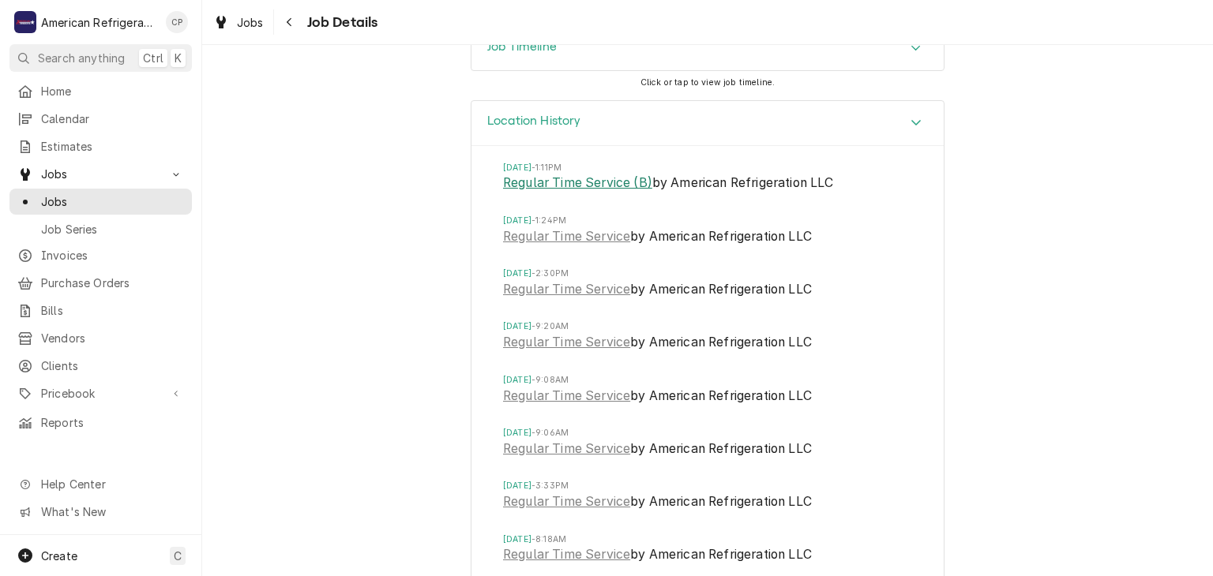
click at [541, 193] on link "Regular Time Service (B)" at bounding box center [577, 183] width 149 height 19
click at [523, 246] on link "Regular Time Service" at bounding box center [566, 236] width 127 height 19
click at [514, 302] on span "Regular Time Service by American Refrigeration LLC" at bounding box center [707, 291] width 409 height 22
click at [520, 299] on link "Regular Time Service" at bounding box center [566, 289] width 127 height 19
click at [520, 352] on link "Regular Time Service" at bounding box center [566, 342] width 127 height 19
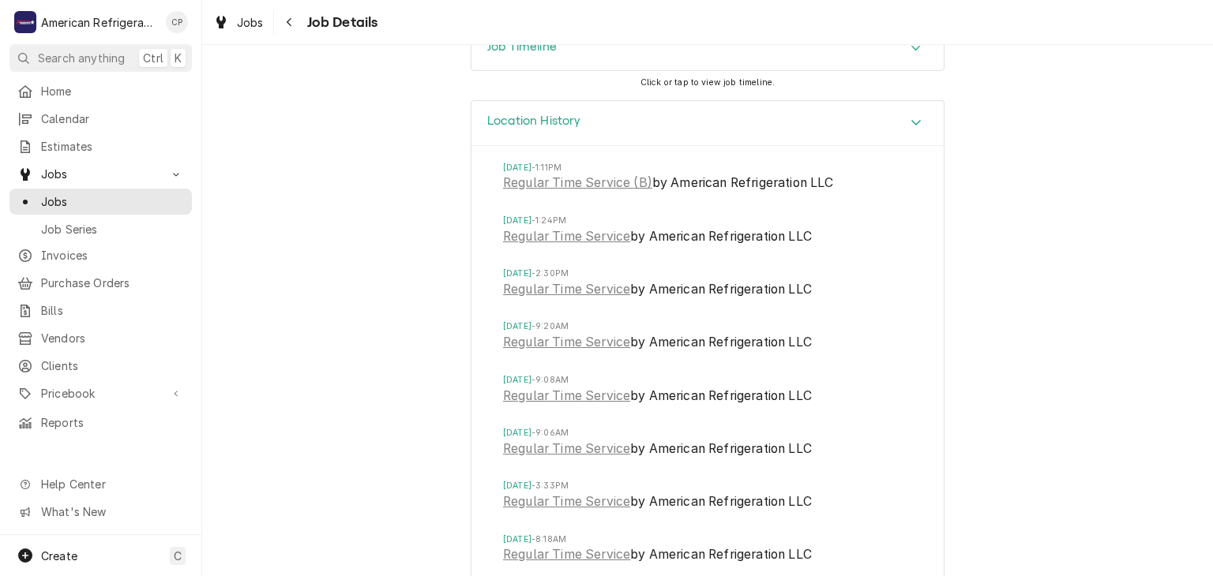
click at [546, 351] on link "Regular Time Service" at bounding box center [566, 342] width 127 height 19
click at [524, 403] on link "Regular Time Service" at bounding box center [566, 396] width 127 height 19
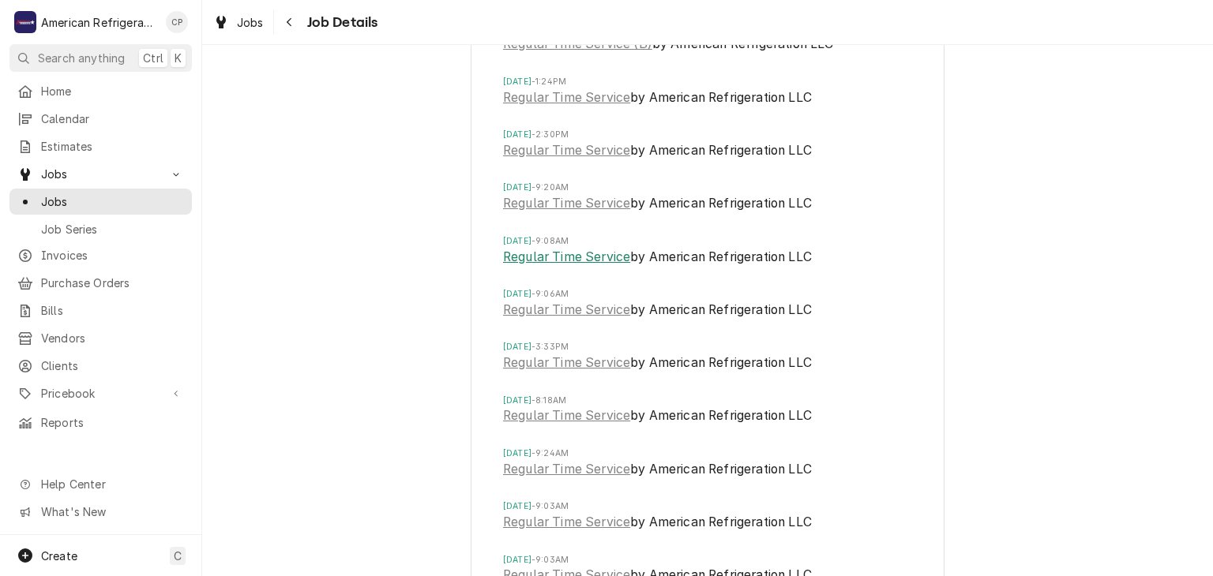
scroll to position [1892, 0]
click at [510, 318] on link "Regular Time Service" at bounding box center [566, 308] width 127 height 19
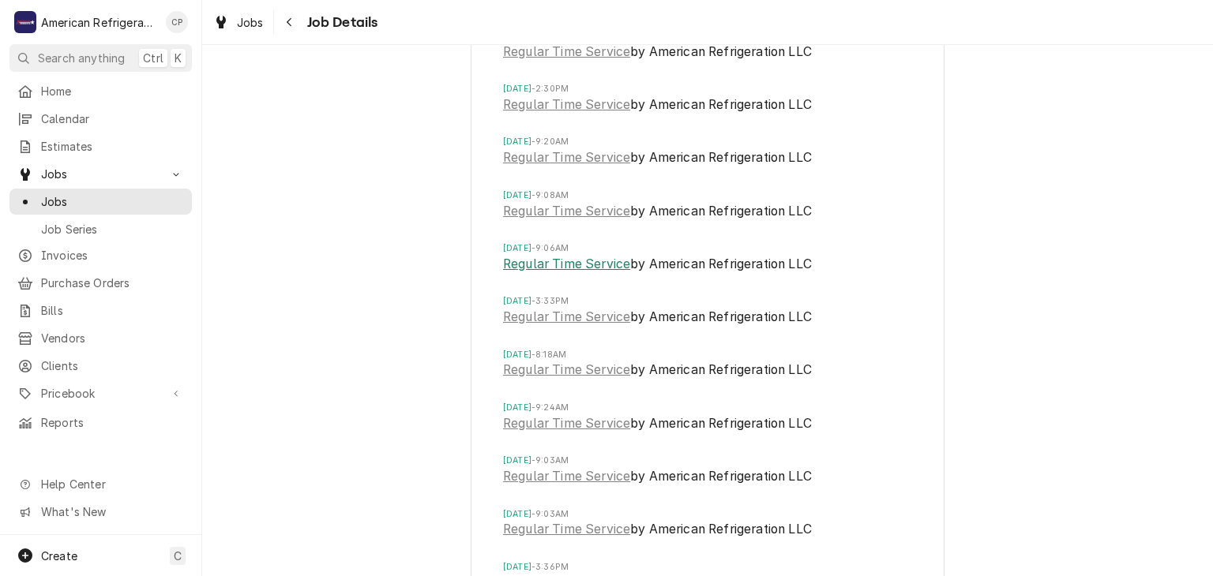
scroll to position [2075, 0]
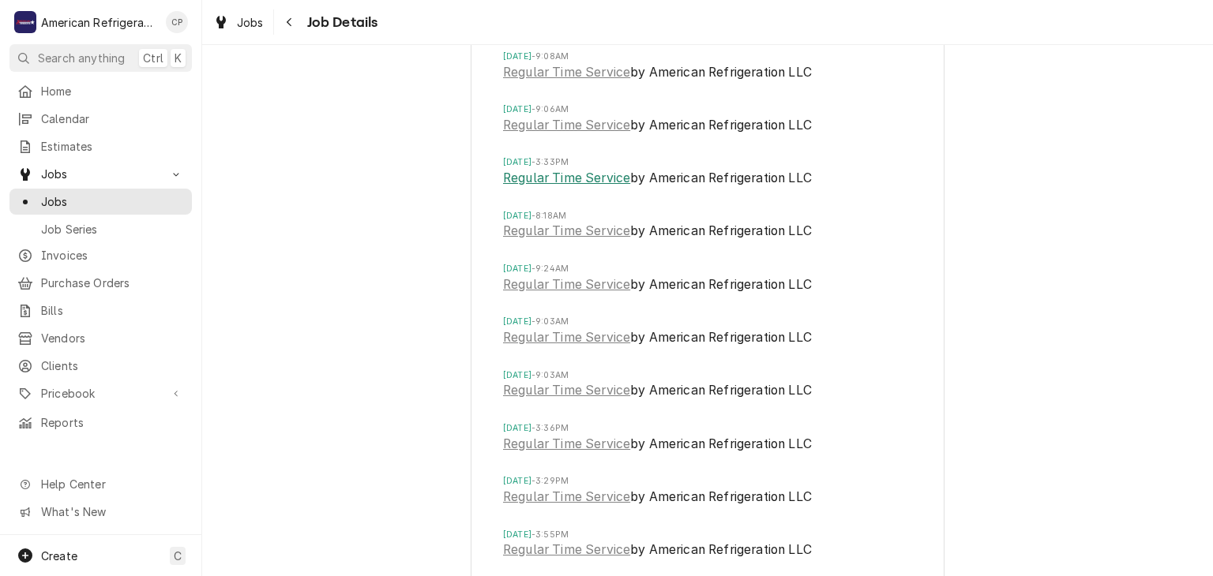
click at [527, 188] on link "Regular Time Service" at bounding box center [566, 178] width 127 height 19
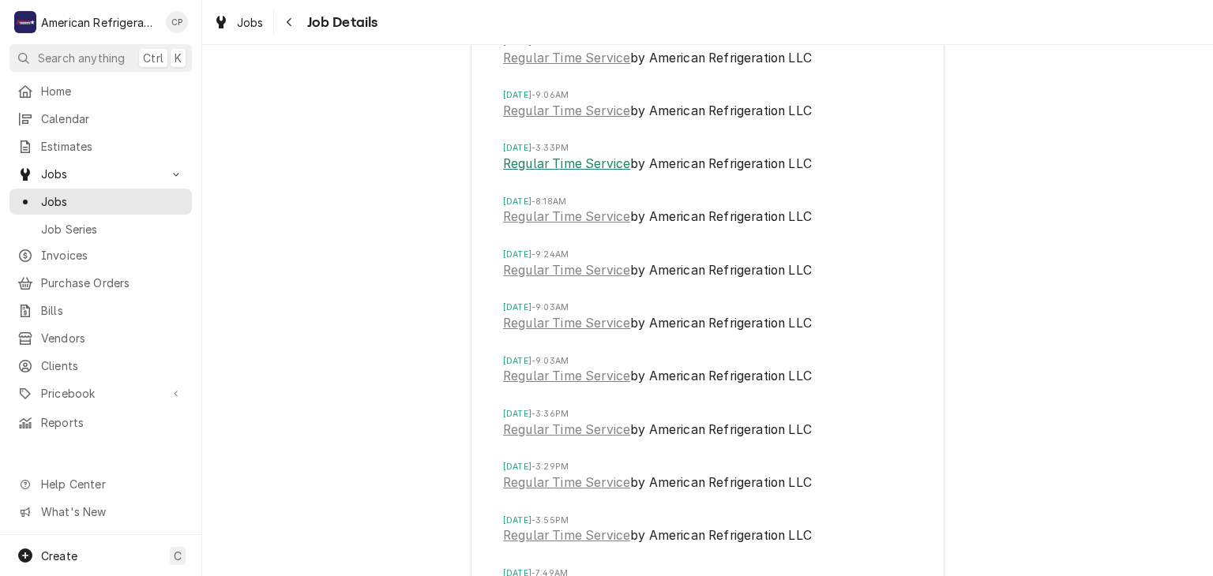
scroll to position [2091, 0]
click at [515, 225] on link "Regular Time Service" at bounding box center [566, 215] width 127 height 19
click at [541, 279] on link "Regular Time Service" at bounding box center [566, 269] width 127 height 19
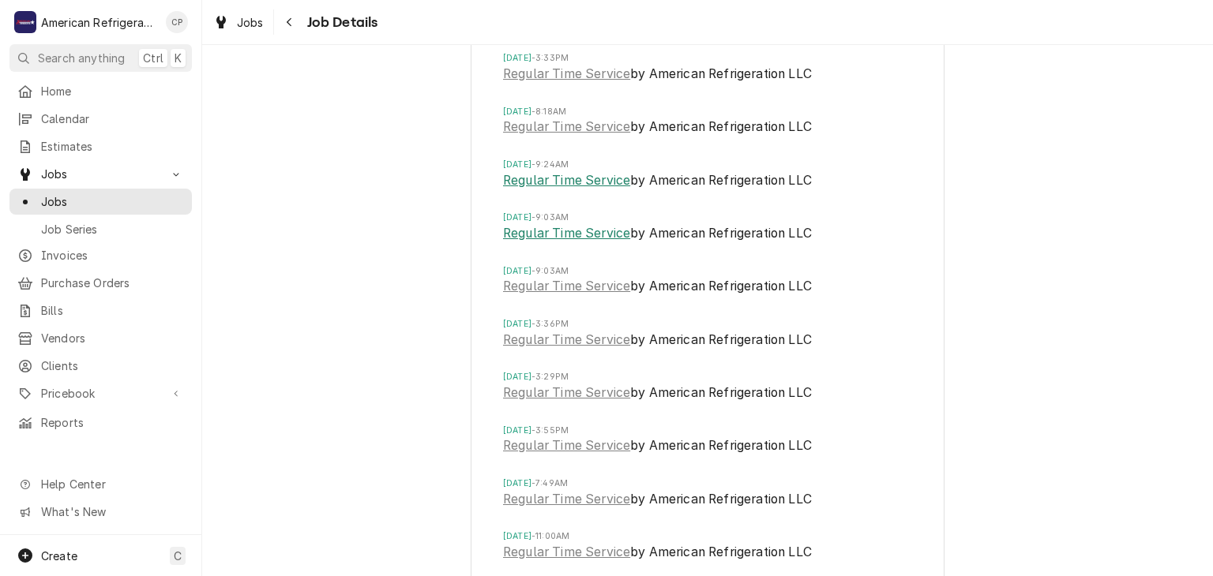
scroll to position [2180, 0]
click at [535, 242] on link "Regular Time Service" at bounding box center [566, 232] width 127 height 19
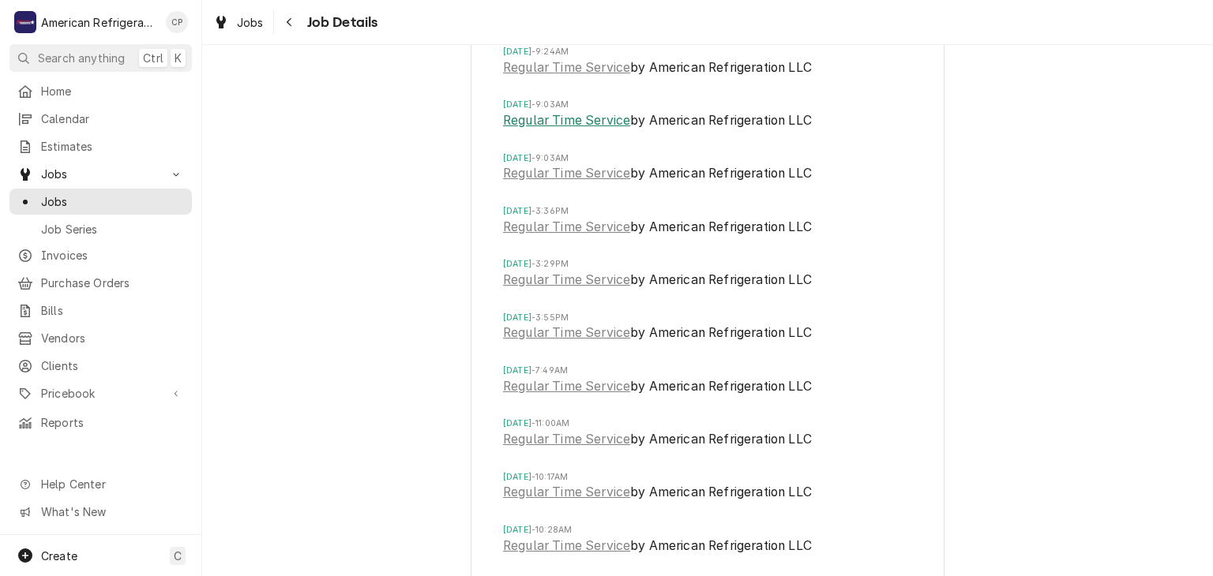
scroll to position [2235, 0]
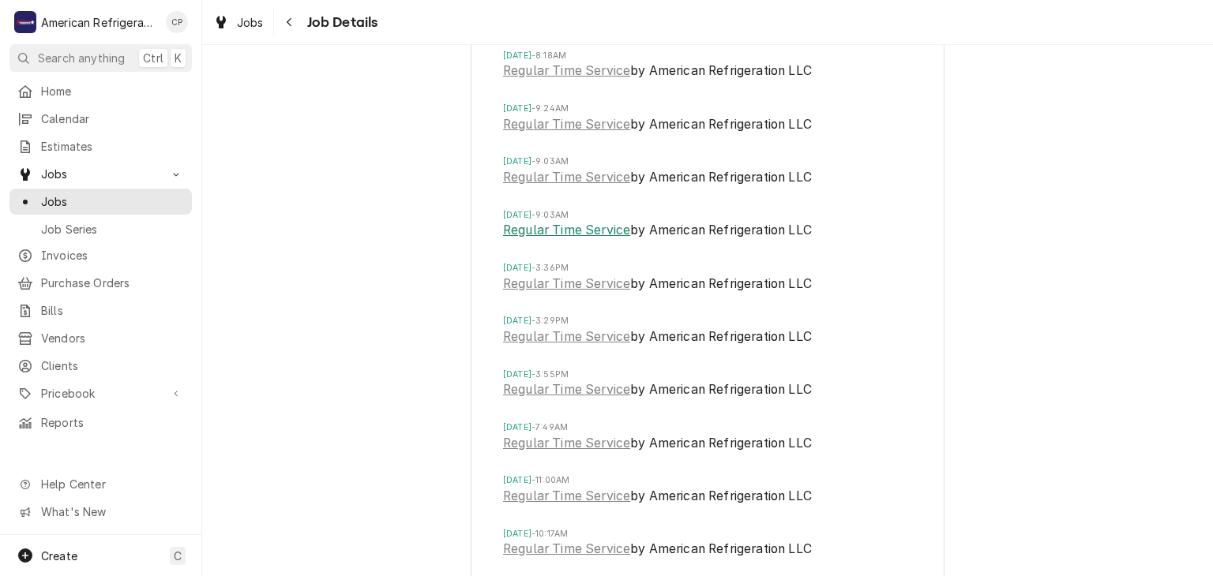
click at [527, 240] on link "Regular Time Service" at bounding box center [566, 230] width 127 height 19
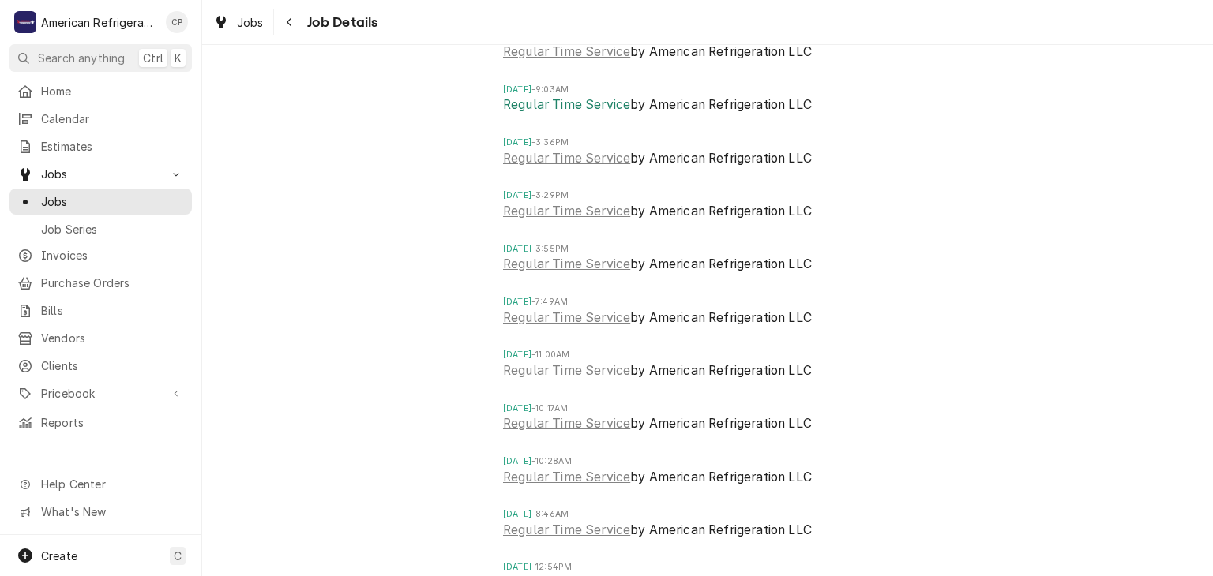
scroll to position [2358, 0]
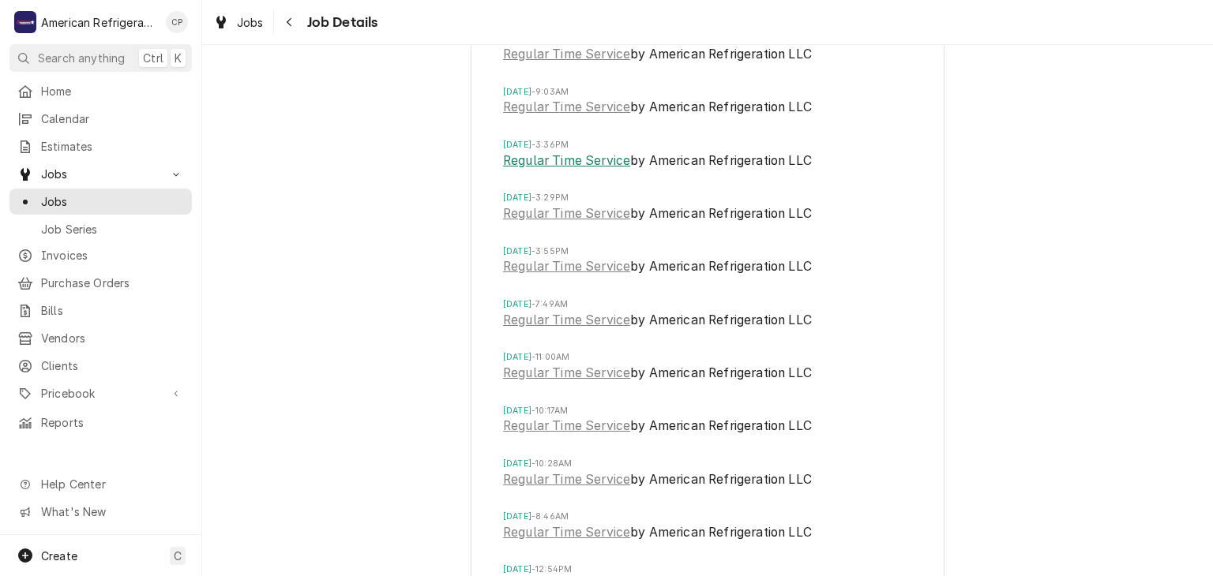
click at [527, 171] on link "Regular Time Service" at bounding box center [566, 161] width 127 height 19
click at [522, 223] on link "Regular Time Service" at bounding box center [566, 213] width 127 height 19
click at [512, 276] on link "Regular Time Service" at bounding box center [566, 266] width 127 height 19
click at [531, 330] on link "Regular Time Service" at bounding box center [566, 320] width 127 height 19
click at [542, 383] on link "Regular Time Service" at bounding box center [566, 373] width 127 height 19
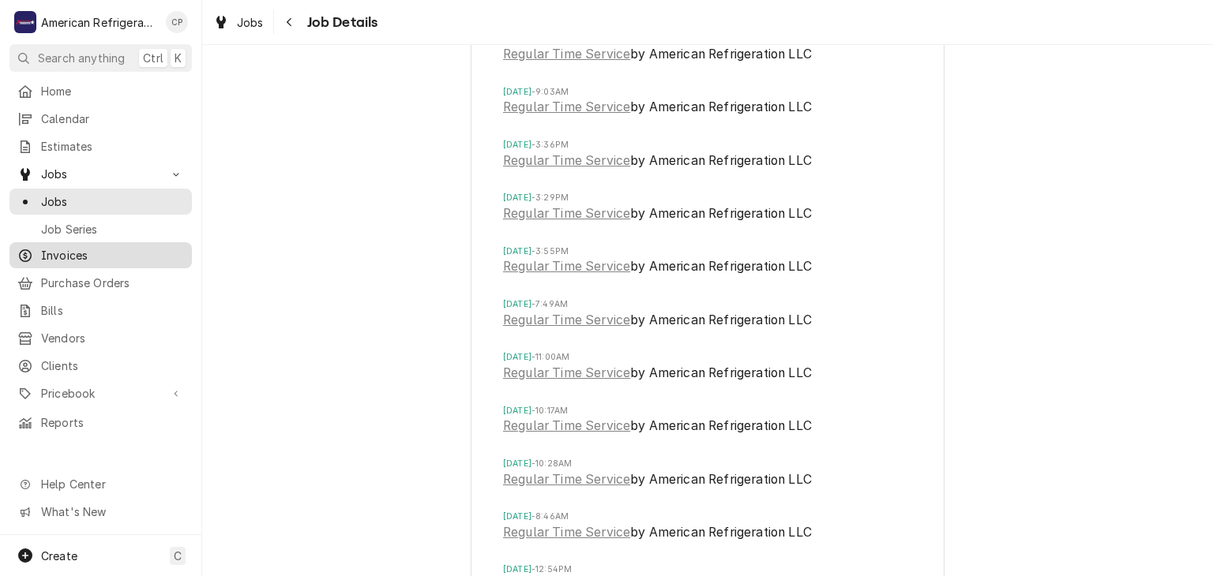
click at [131, 248] on span "Invoices" at bounding box center [112, 255] width 143 height 17
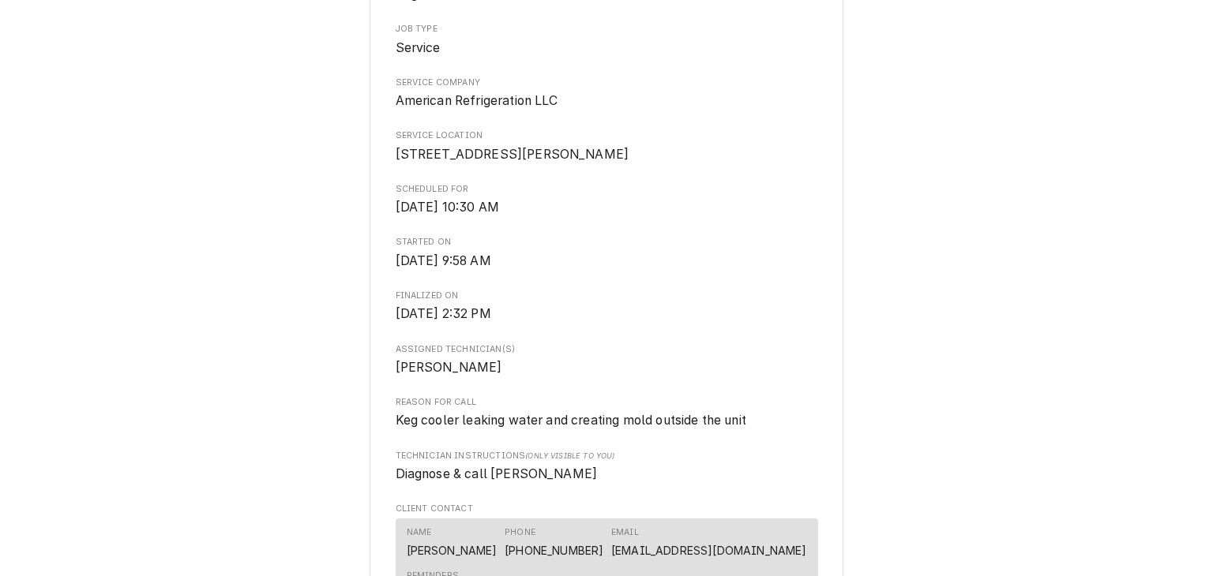
scroll to position [291, 0]
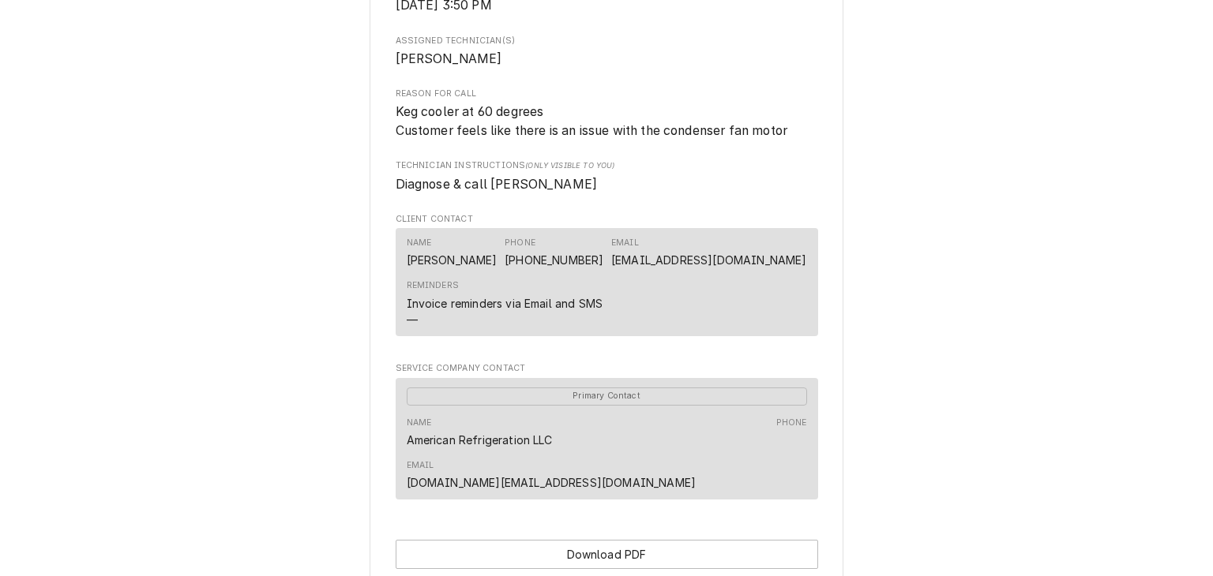
scroll to position [362, 0]
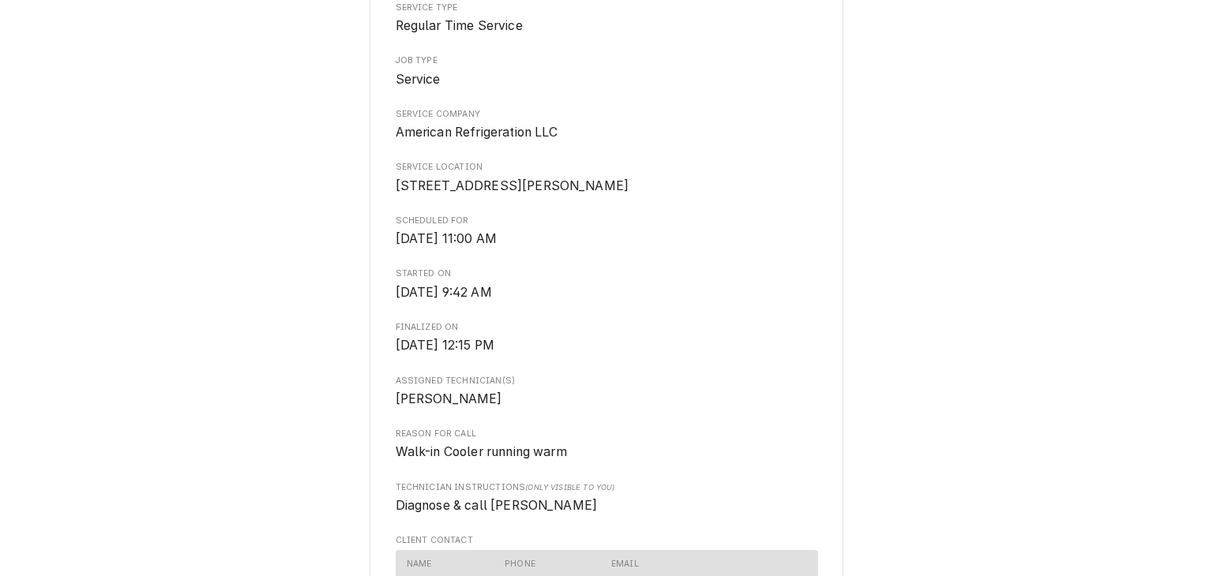
scroll to position [550, 0]
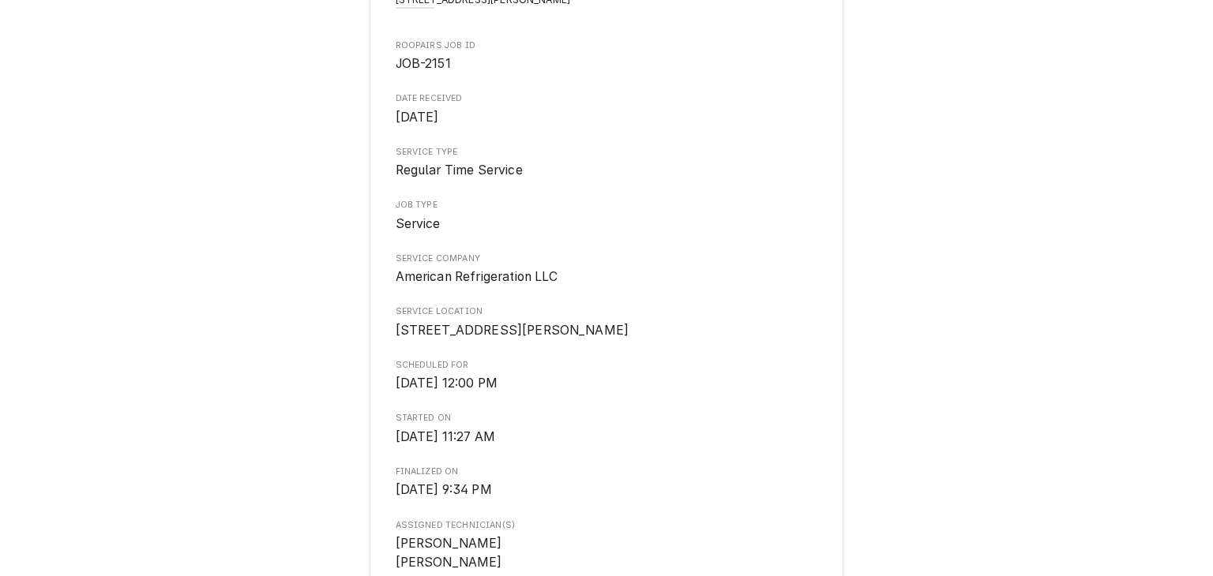
scroll to position [349, 0]
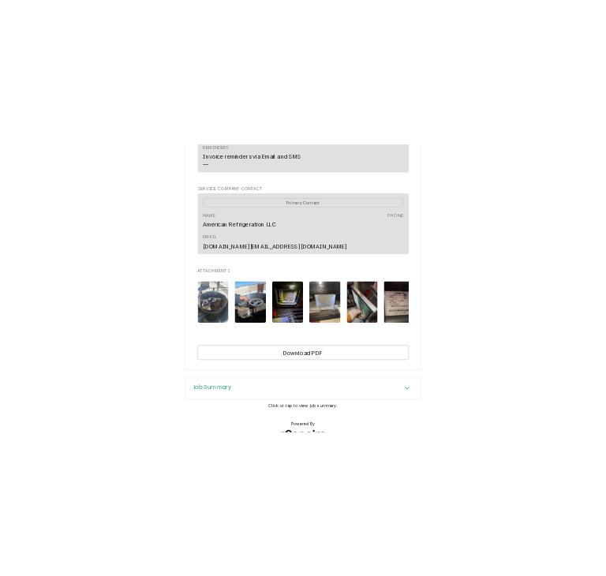
scroll to position [868, 0]
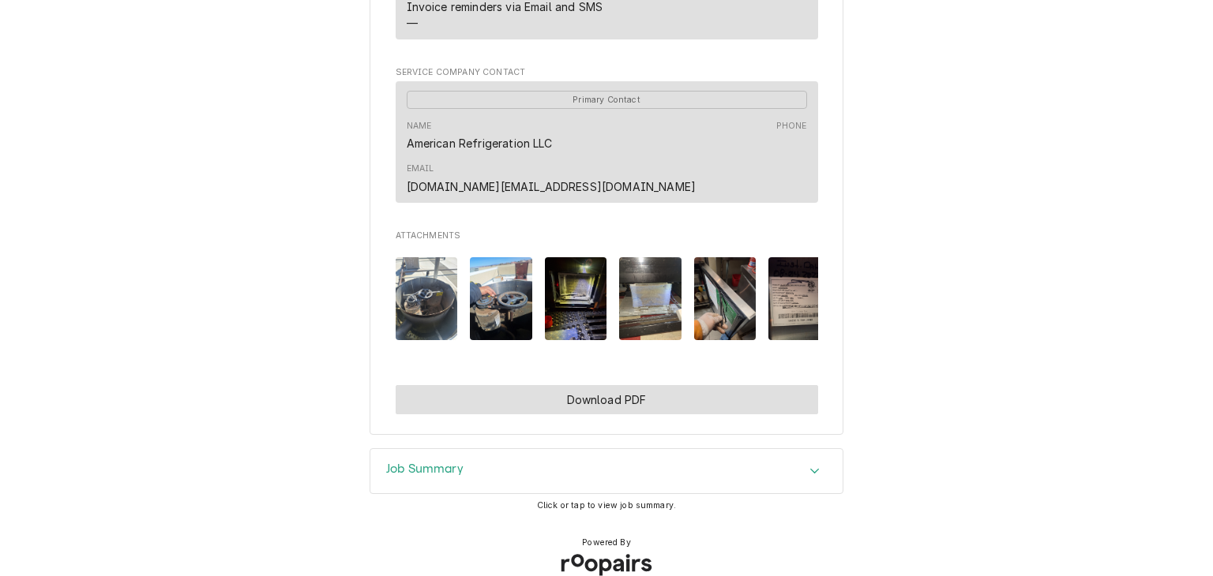
click at [527, 385] on button "Download PDF" at bounding box center [607, 399] width 422 height 29
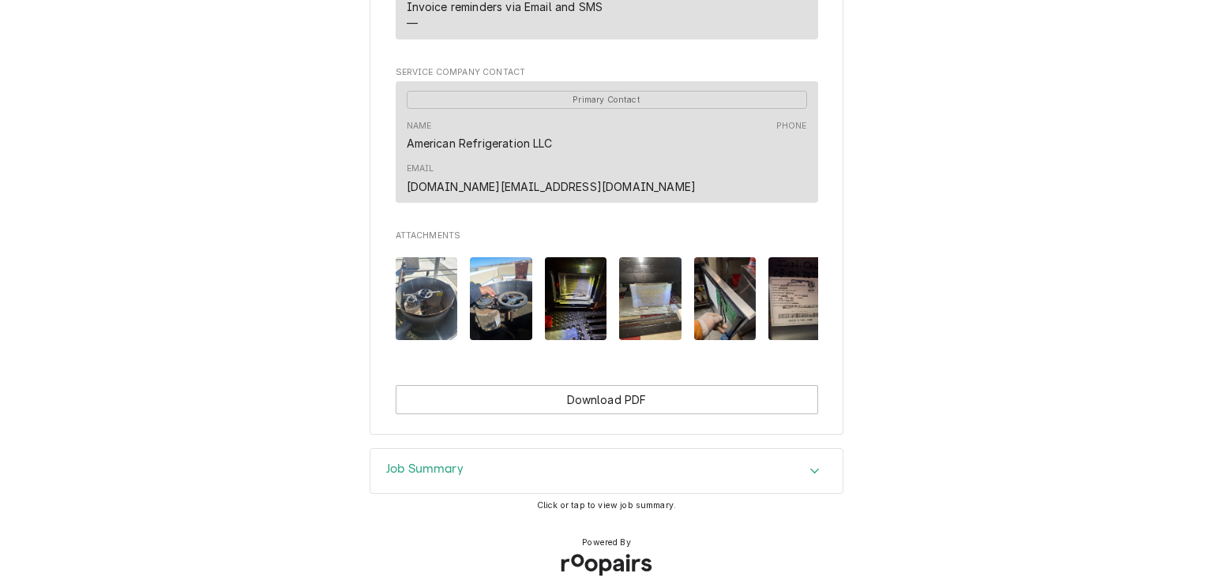
drag, startPoint x: 318, startPoint y: 107, endPoint x: 471, endPoint y: 86, distance: 154.5
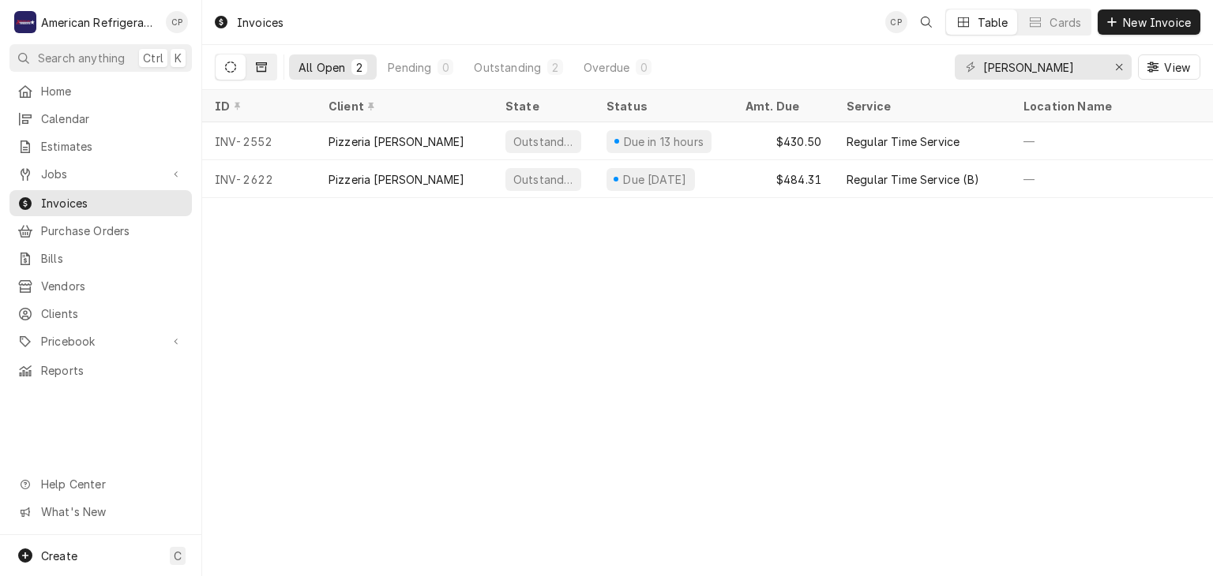
click at [271, 74] on button "Dynamic Content Wrapper" at bounding box center [261, 66] width 30 height 25
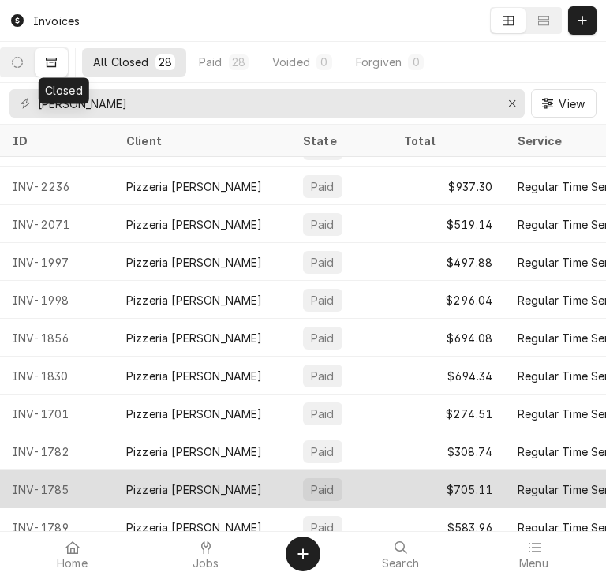
scroll to position [93, 0]
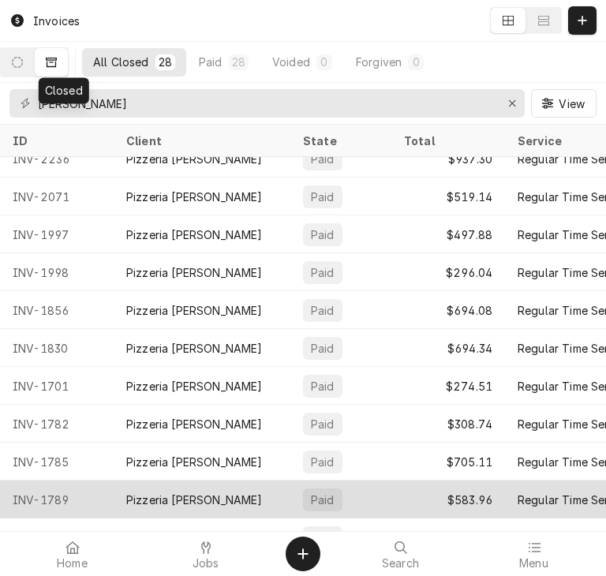
click at [152, 497] on div "Pizzeria [PERSON_NAME]" at bounding box center [194, 500] width 137 height 17
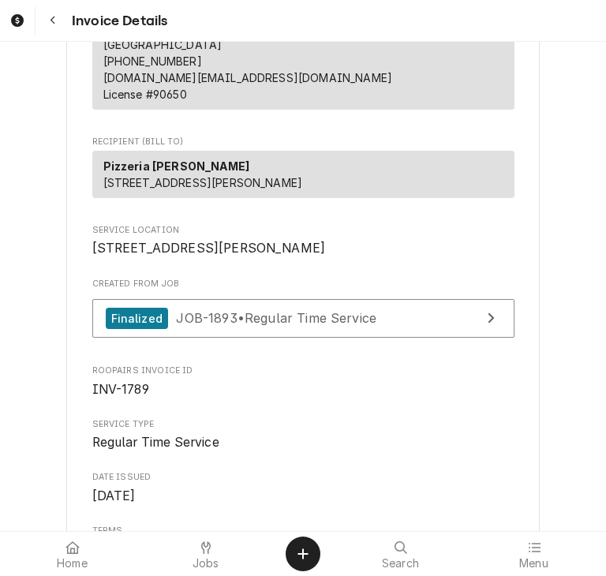
scroll to position [273, 0]
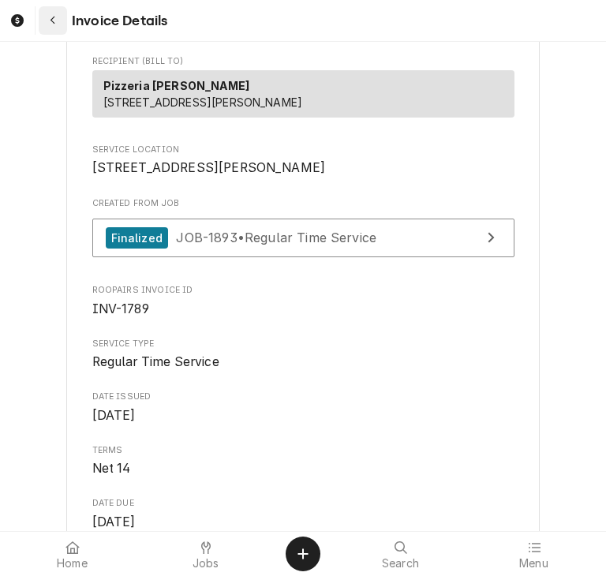
click at [58, 26] on div "Navigate back" at bounding box center [53, 21] width 16 height 16
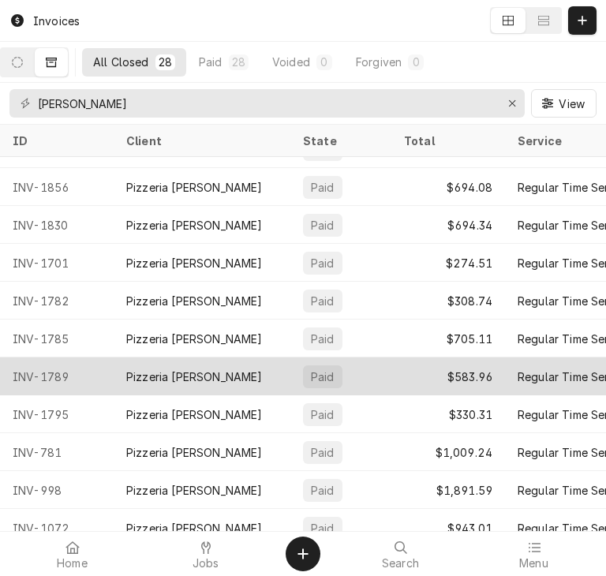
scroll to position [253, 0]
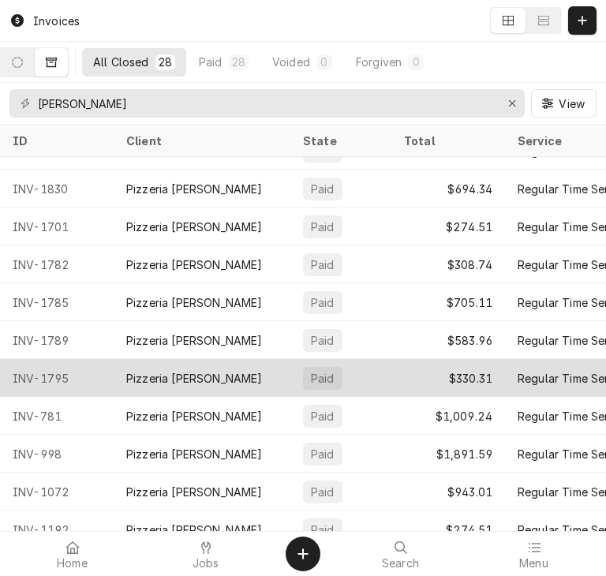
click at [108, 376] on div "INV-1795" at bounding box center [57, 378] width 114 height 38
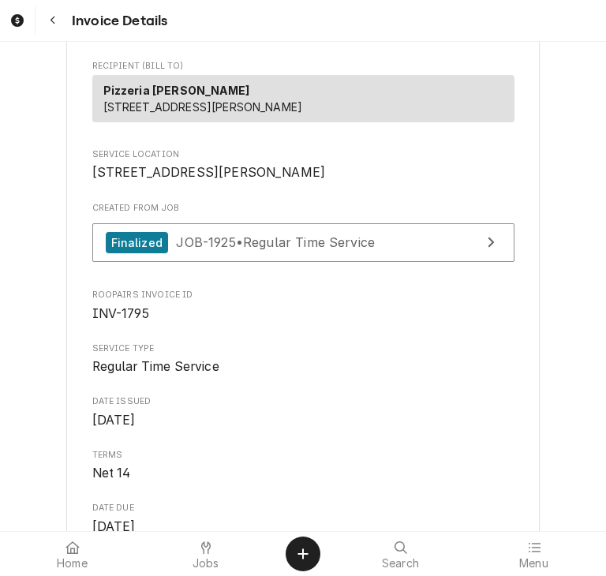
scroll to position [441, 0]
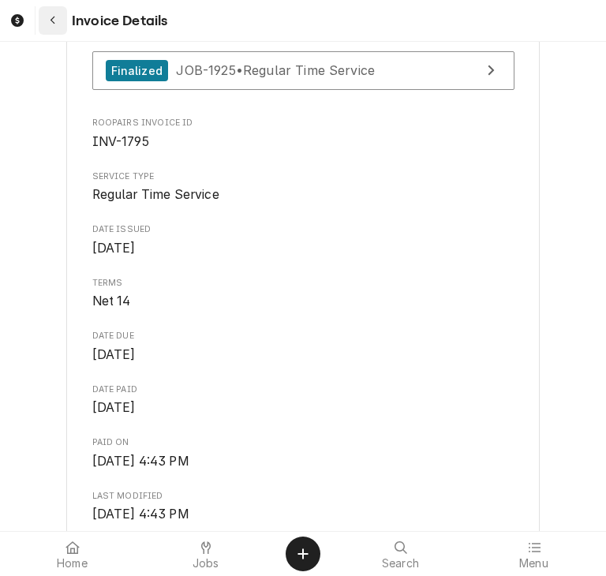
click at [59, 29] on button "Navigate back" at bounding box center [53, 20] width 28 height 28
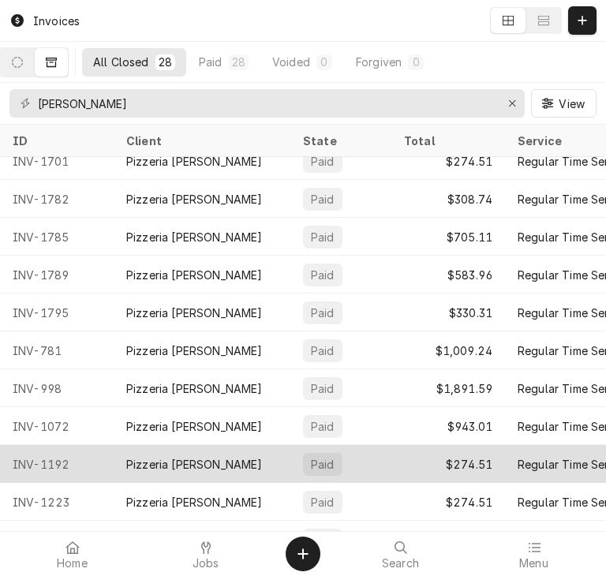
scroll to position [336, 0]
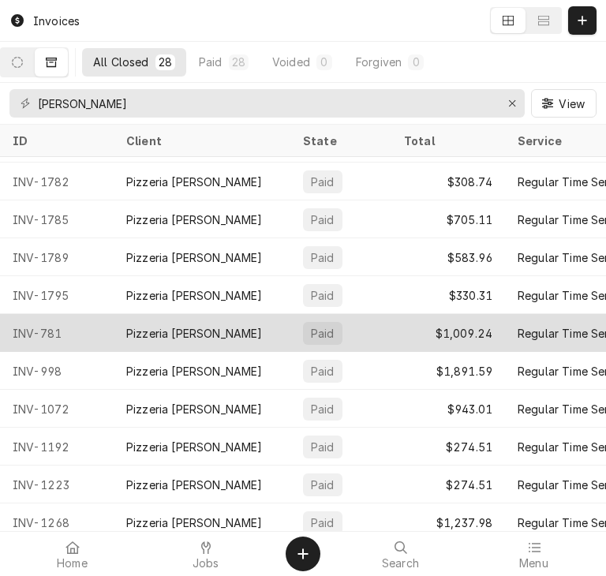
click at [92, 332] on div "INV-781" at bounding box center [57, 333] width 114 height 38
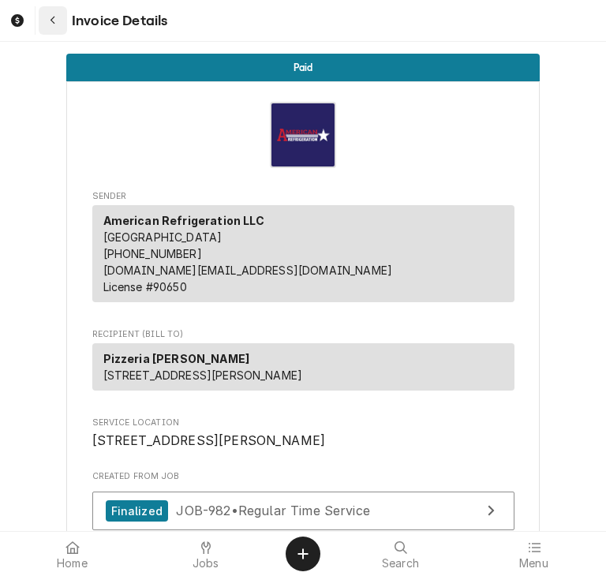
click at [48, 20] on div "Navigate back" at bounding box center [53, 21] width 16 height 16
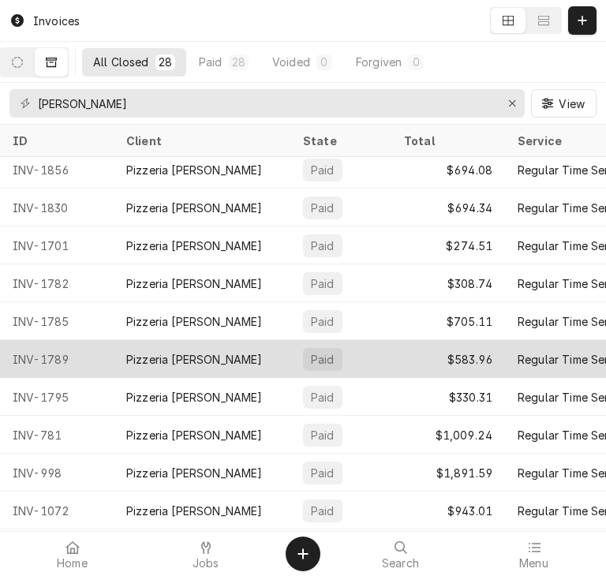
scroll to position [293, 0]
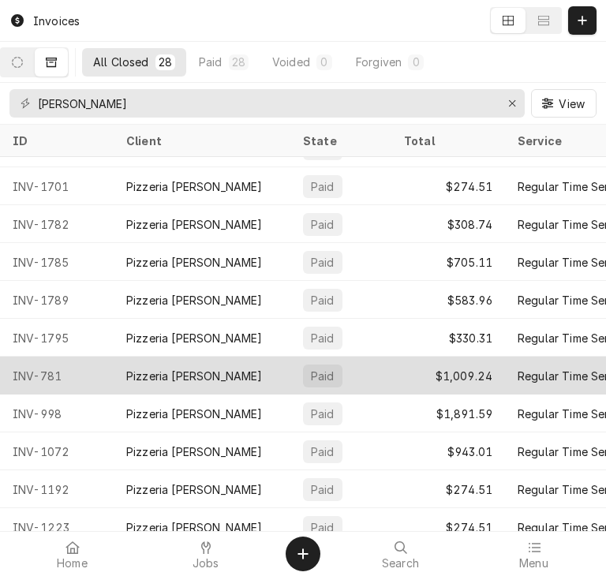
click at [83, 373] on div "INV-781" at bounding box center [57, 376] width 114 height 38
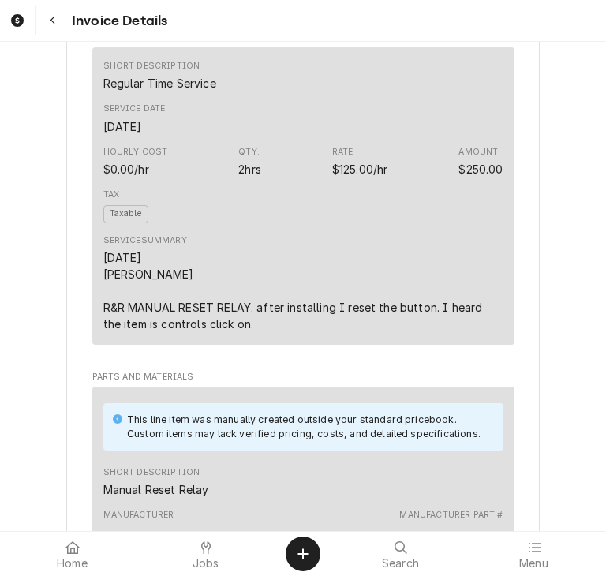
scroll to position [954, 0]
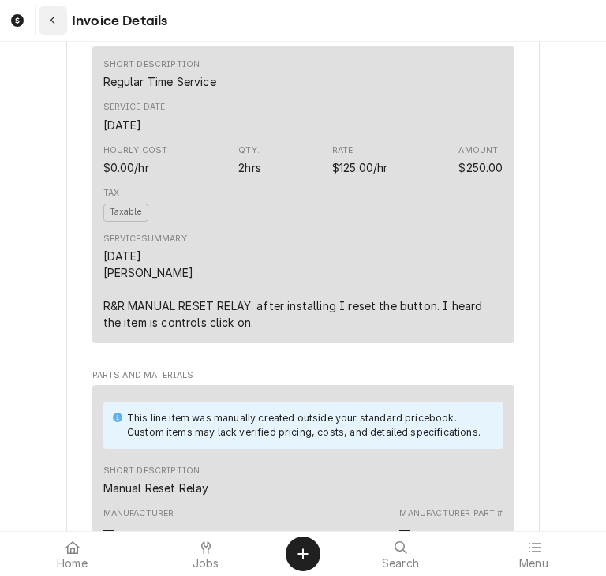
click at [54, 28] on div "Navigate back" at bounding box center [53, 21] width 16 height 16
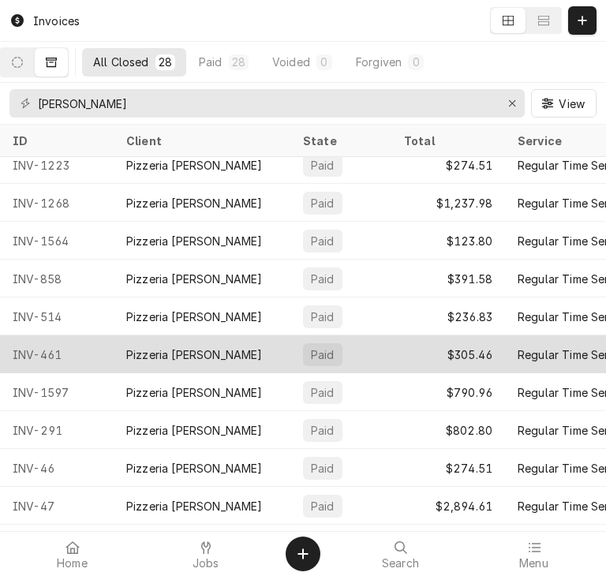
scroll to position [682, 0]
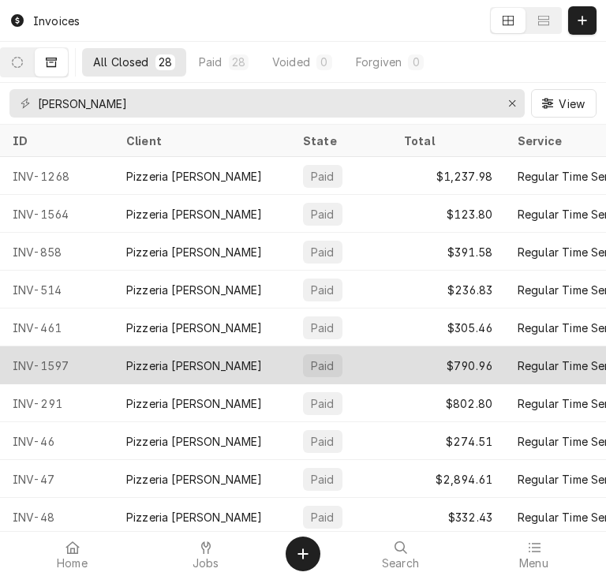
click at [96, 357] on div "INV-1597" at bounding box center [57, 366] width 114 height 38
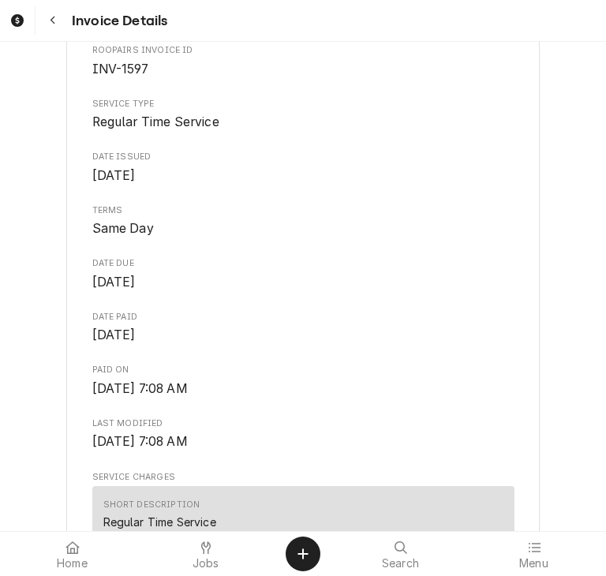
scroll to position [201, 0]
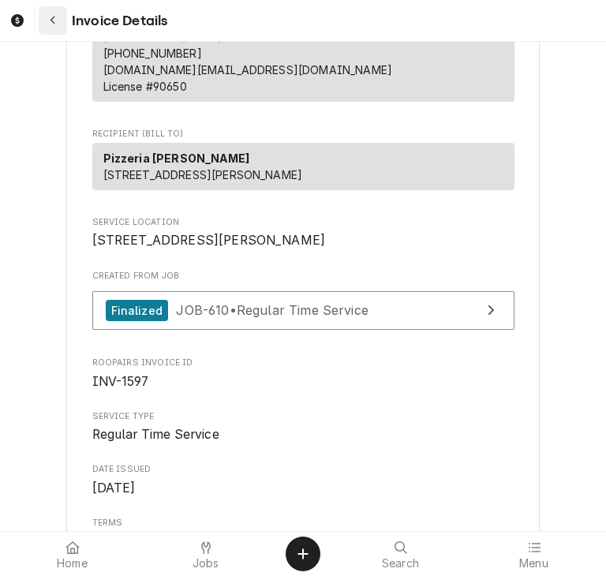
click at [57, 9] on button "Navigate back" at bounding box center [53, 20] width 28 height 28
